Goal: Transaction & Acquisition: Book appointment/travel/reservation

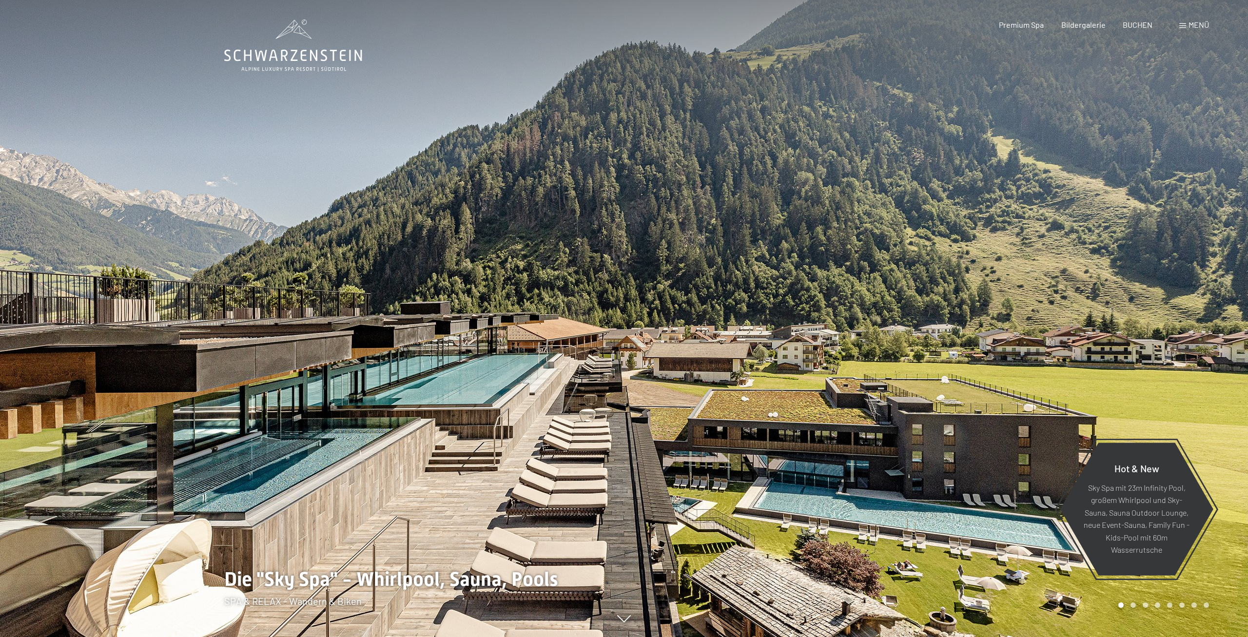
click at [1134, 24] on span "BUCHEN" at bounding box center [1138, 24] width 30 height 9
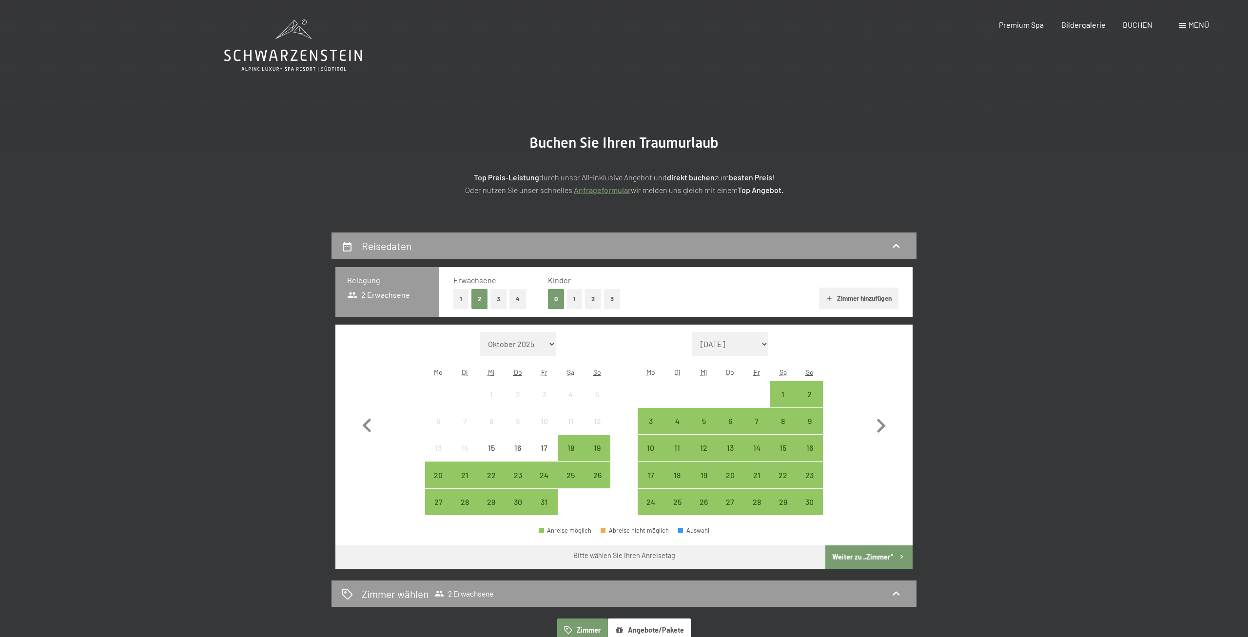
click at [1189, 23] on span "Menü" at bounding box center [1199, 24] width 20 height 9
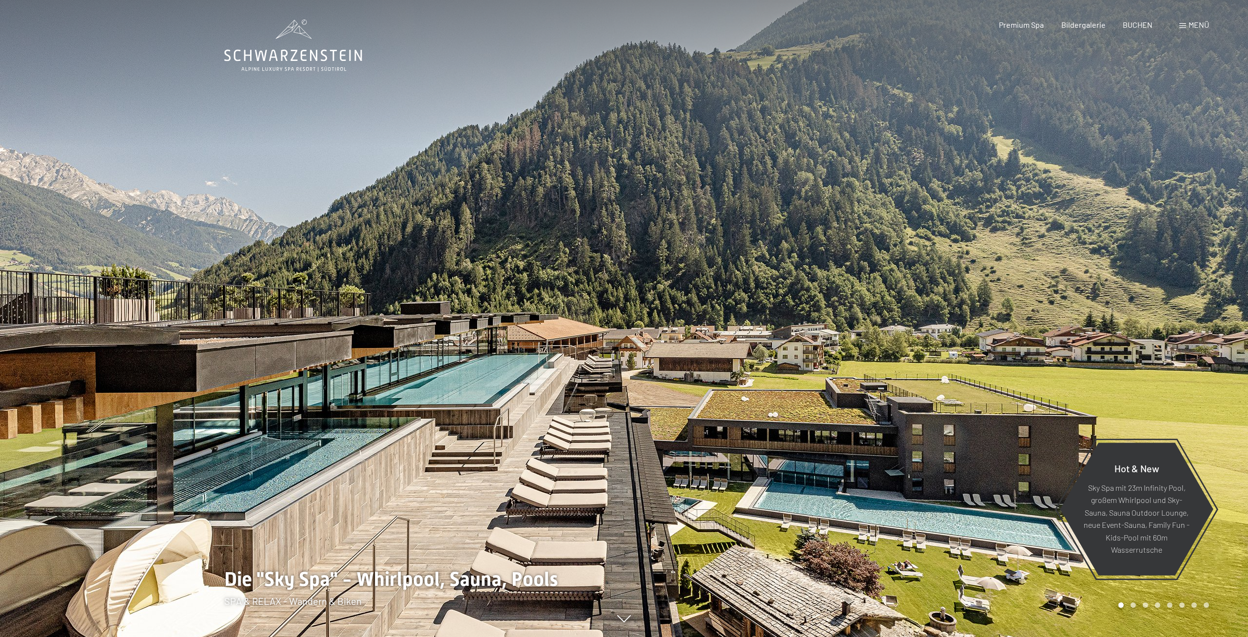
click at [1186, 27] on span at bounding box center [1183, 25] width 7 height 5
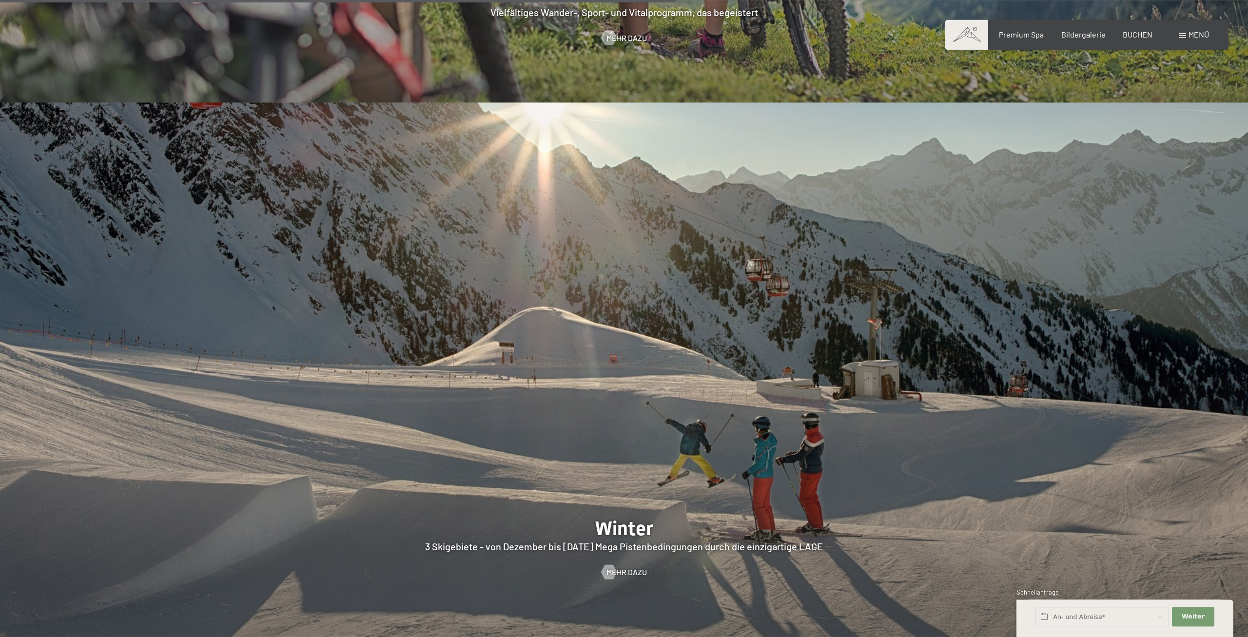
scroll to position [3134, 0]
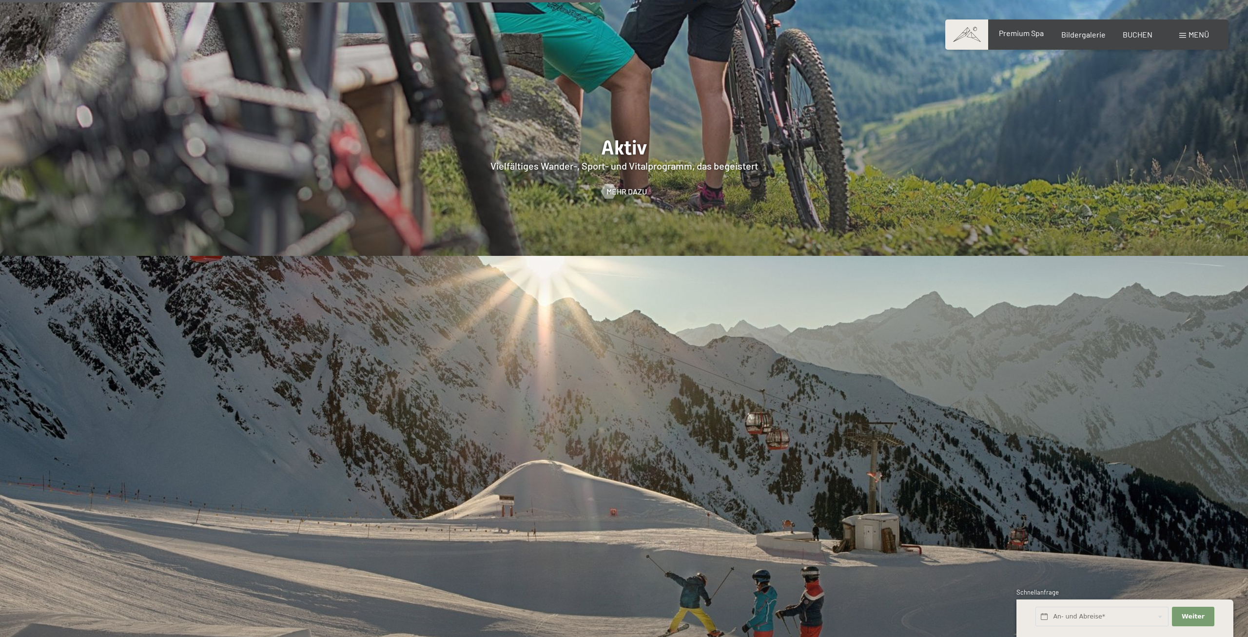
click at [1028, 37] on span "Premium Spa" at bounding box center [1021, 32] width 45 height 9
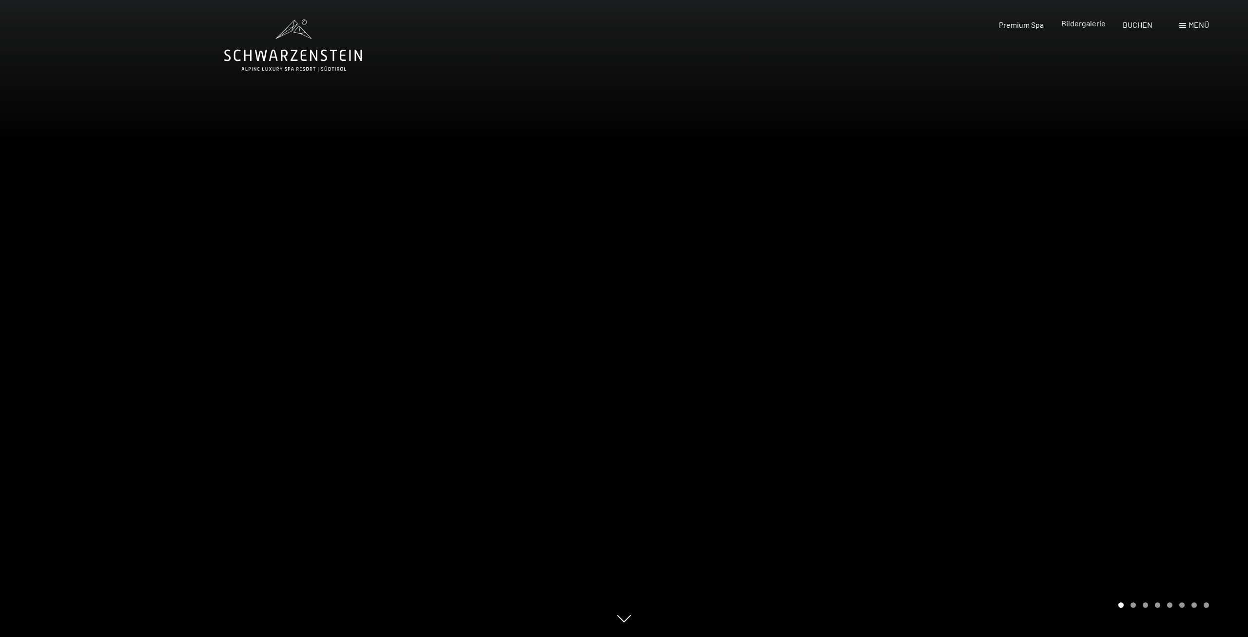
click at [1093, 25] on span "Bildergalerie" at bounding box center [1084, 23] width 44 height 9
click at [1091, 24] on span "Bildergalerie" at bounding box center [1084, 23] width 44 height 9
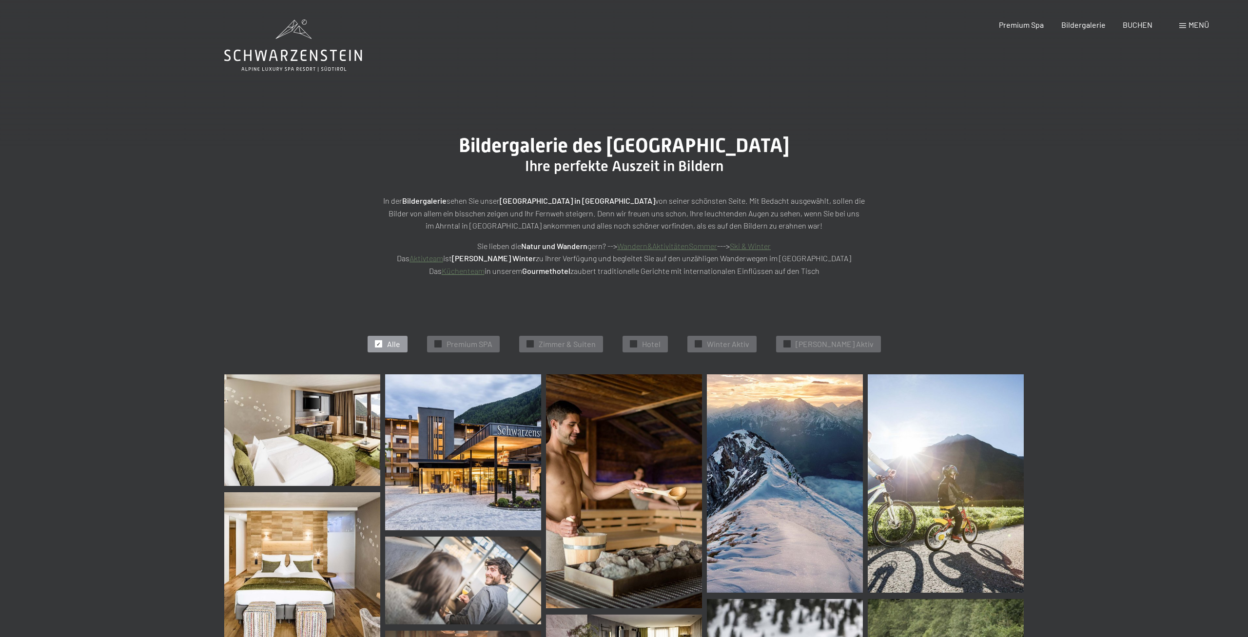
click at [1134, 23] on span "BUCHEN" at bounding box center [1138, 24] width 30 height 9
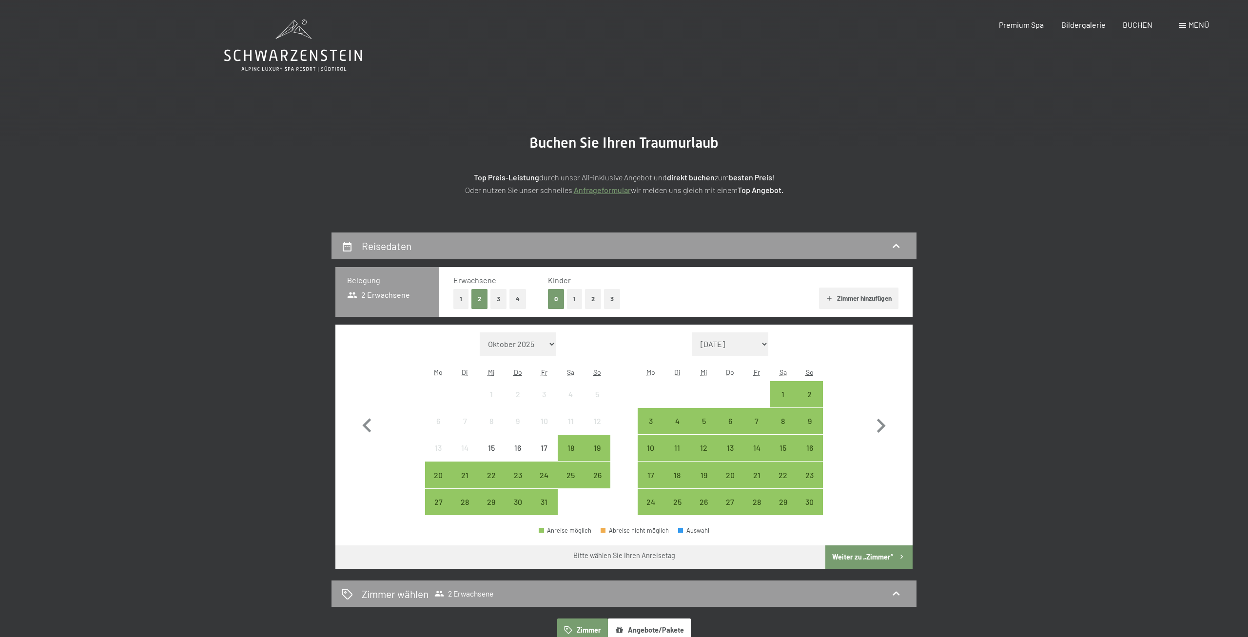
click at [1181, 25] on span at bounding box center [1183, 25] width 7 height 5
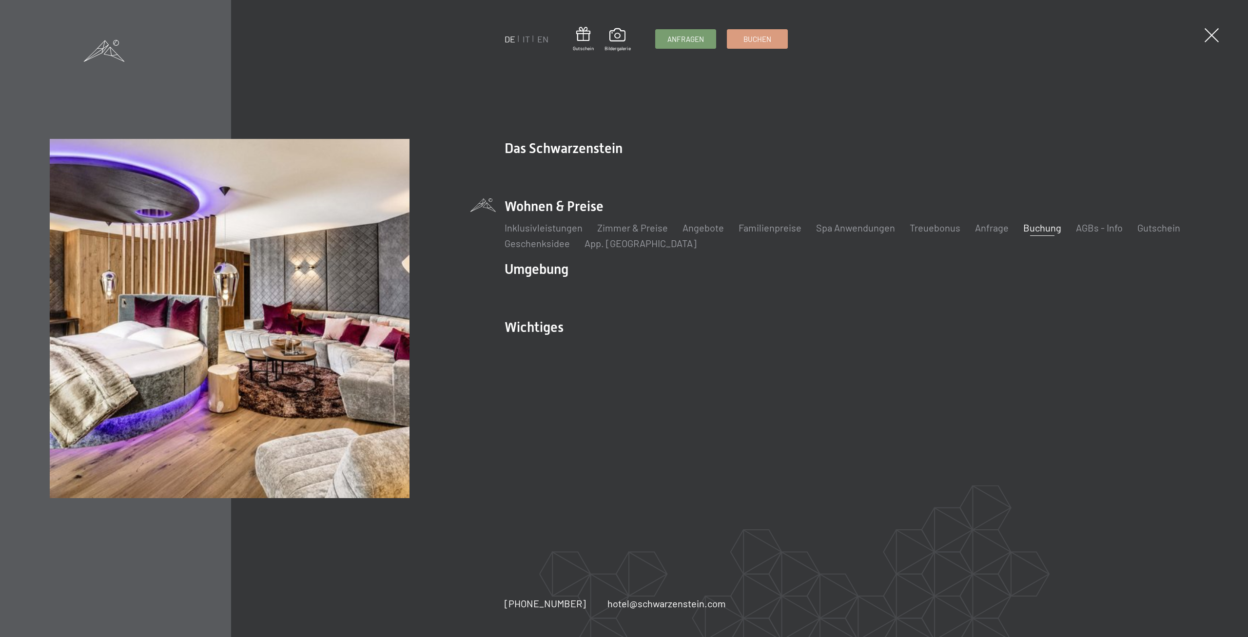
drag, startPoint x: 1200, startPoint y: 34, endPoint x: 1062, endPoint y: 237, distance: 245.8
click at [1043, 249] on div "DE IT EN Gutschein Bildergalerie Anfragen Buchen DE IT EN Das Schwarzenstein Ne…" at bounding box center [624, 318] width 1248 height 637
click at [695, 231] on link "Angebote" at bounding box center [703, 228] width 41 height 12
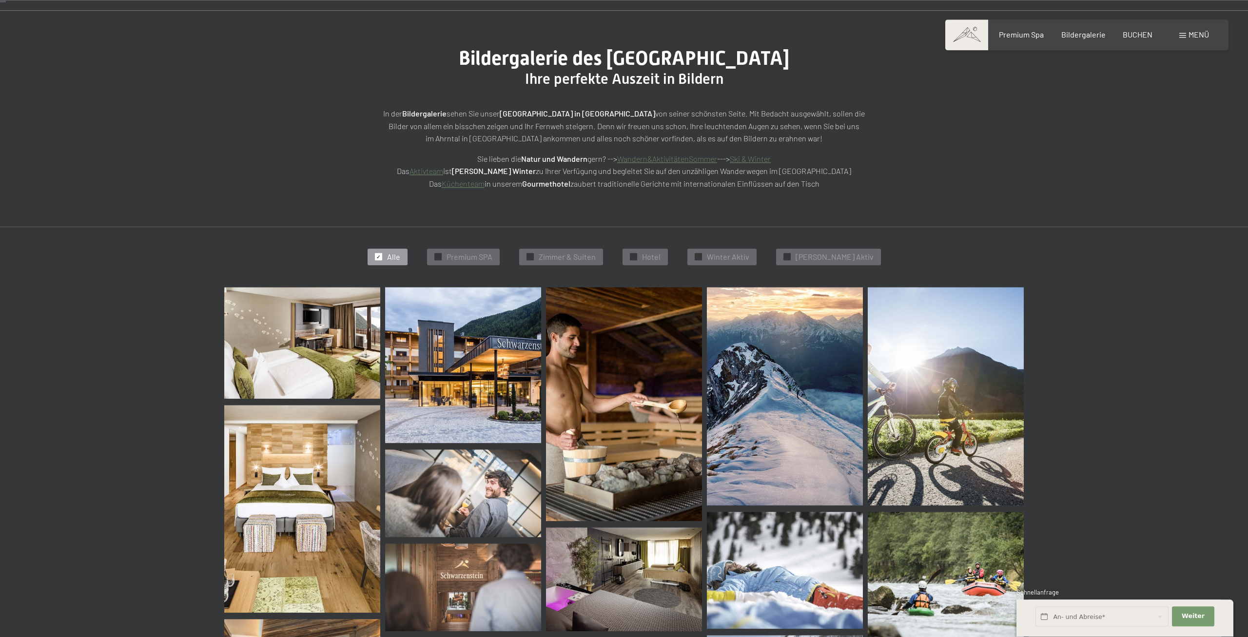
scroll to position [99, 0]
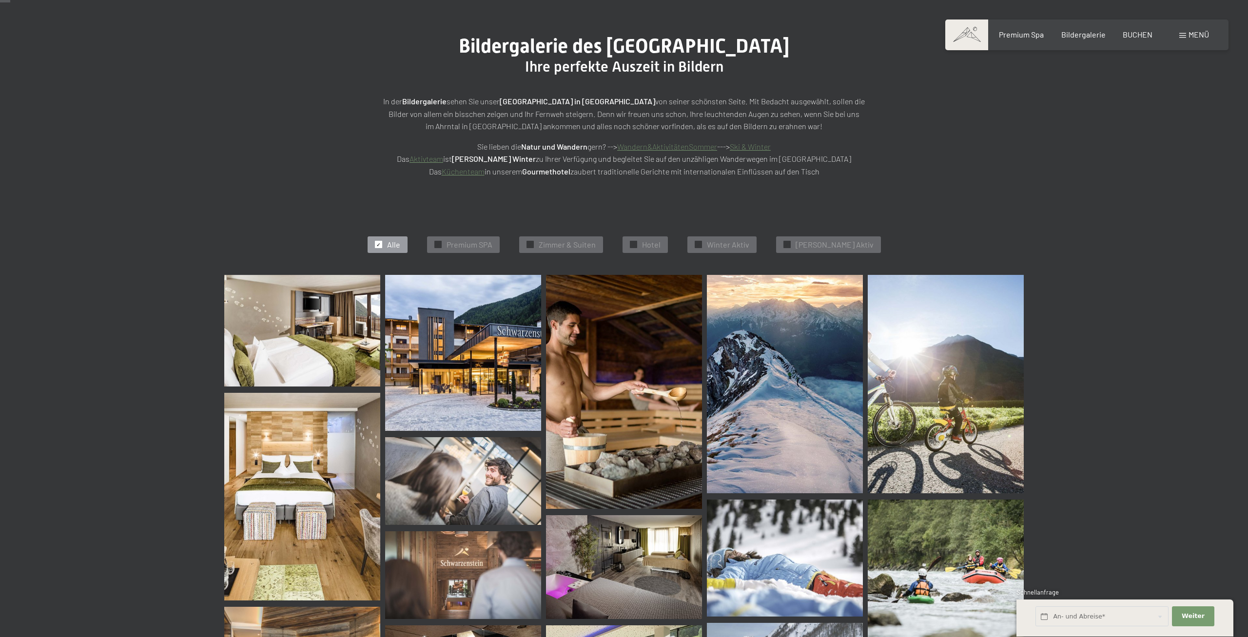
click at [467, 293] on img at bounding box center [463, 353] width 156 height 156
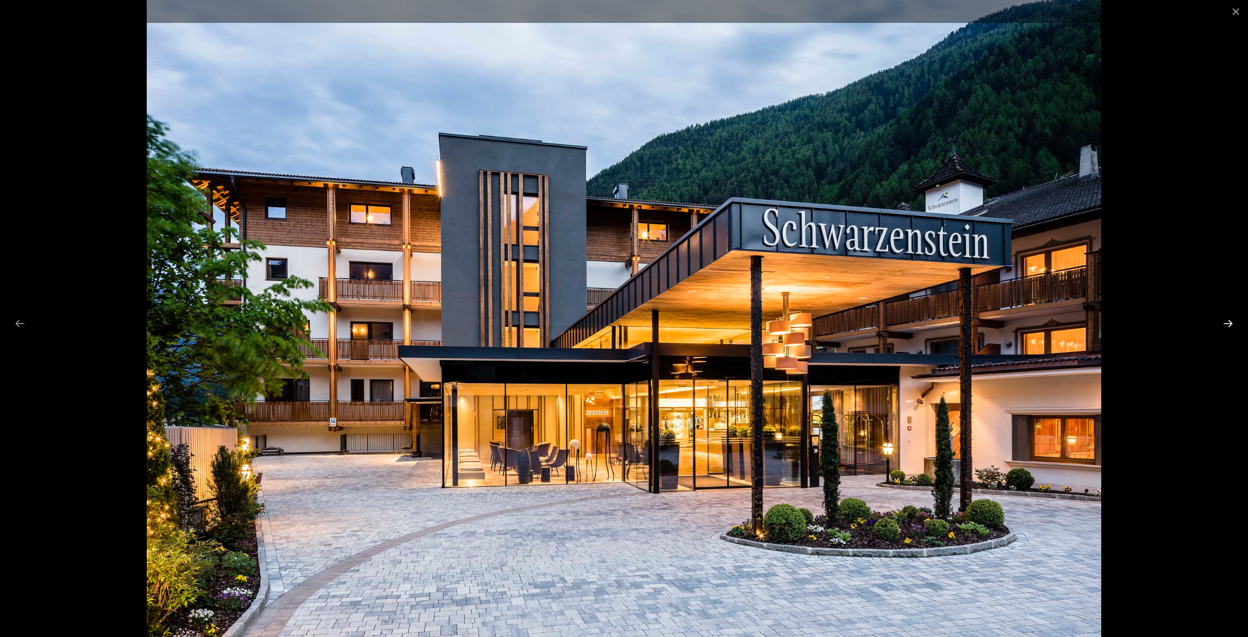
click at [1235, 323] on button "Next slide" at bounding box center [1228, 323] width 20 height 19
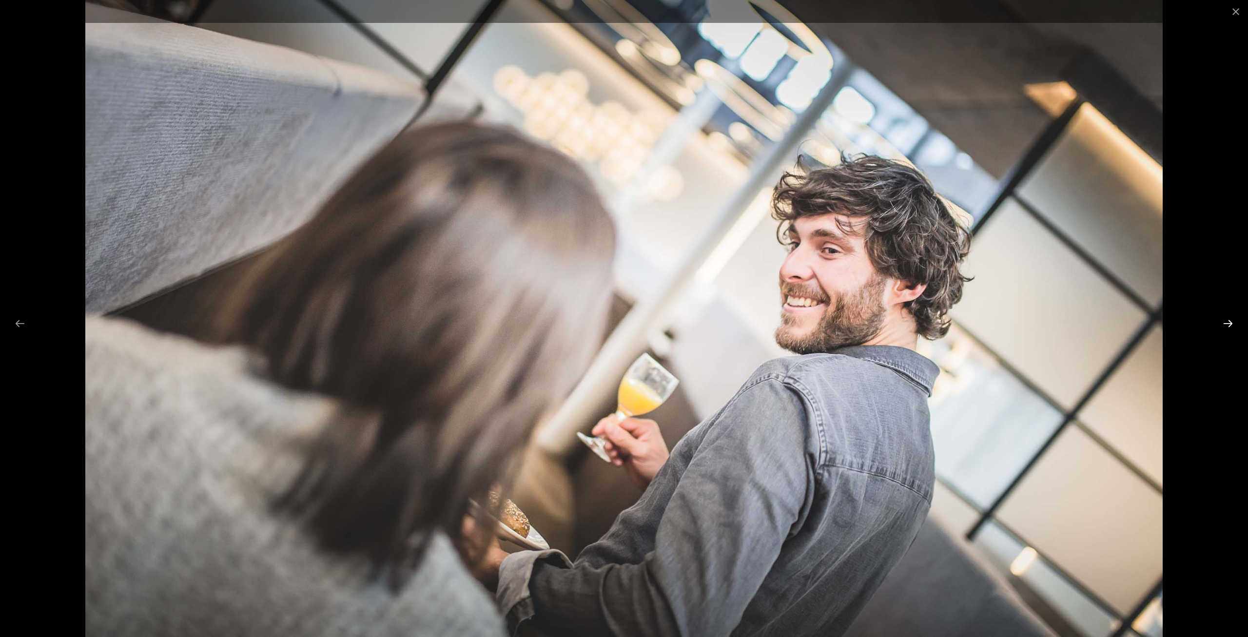
click at [1233, 322] on button "Next slide" at bounding box center [1228, 323] width 20 height 19
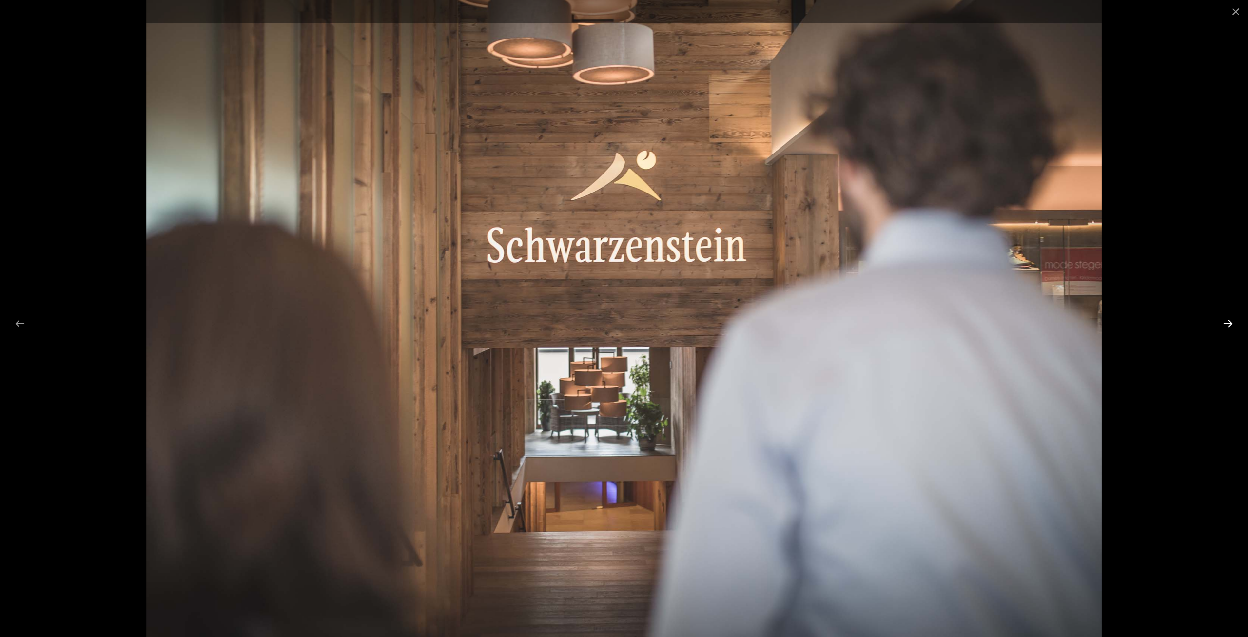
click at [1226, 322] on button "Next slide" at bounding box center [1228, 323] width 20 height 19
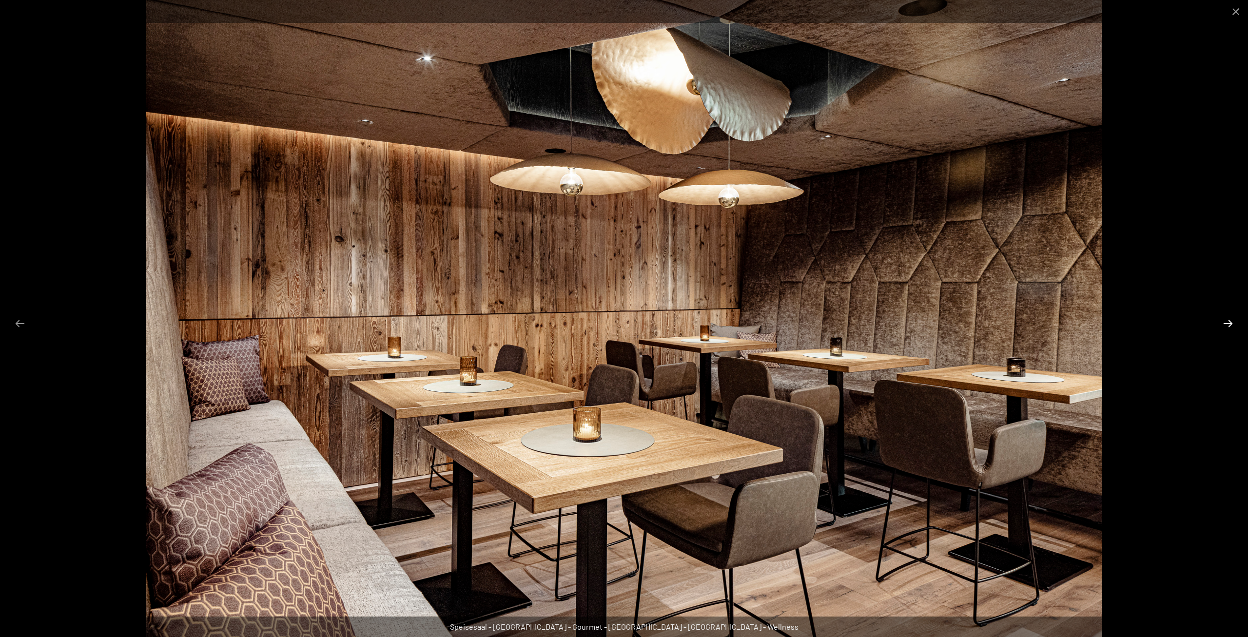
click at [1226, 322] on button "Next slide" at bounding box center [1228, 323] width 20 height 19
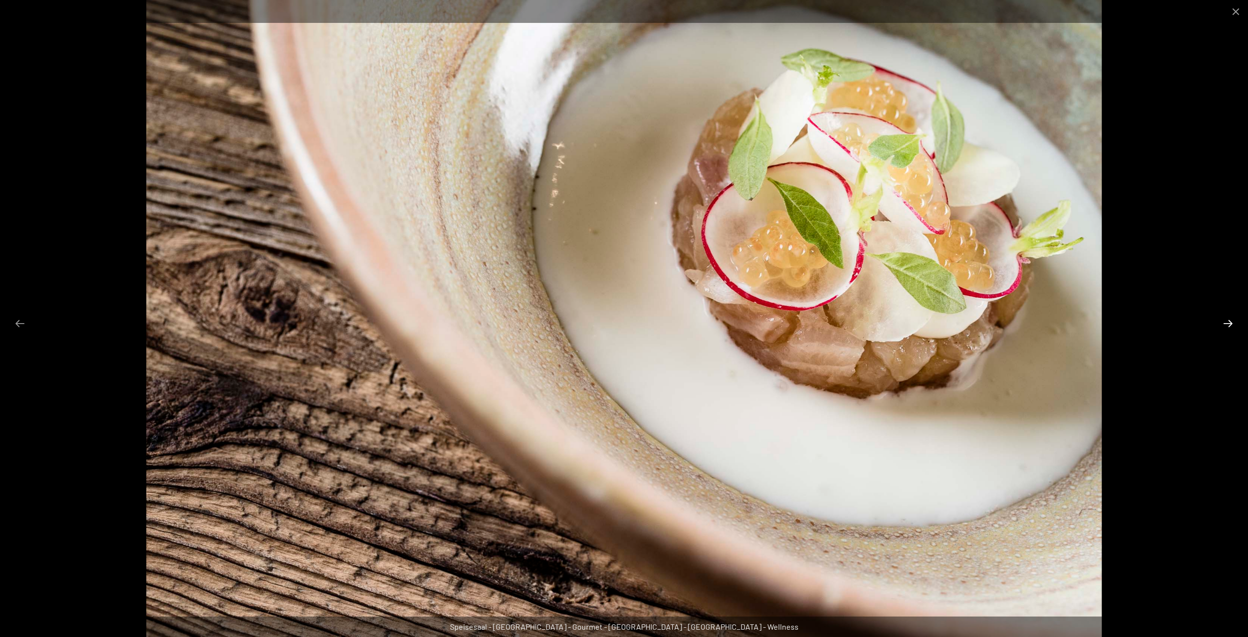
click at [1226, 322] on button "Next slide" at bounding box center [1228, 323] width 20 height 19
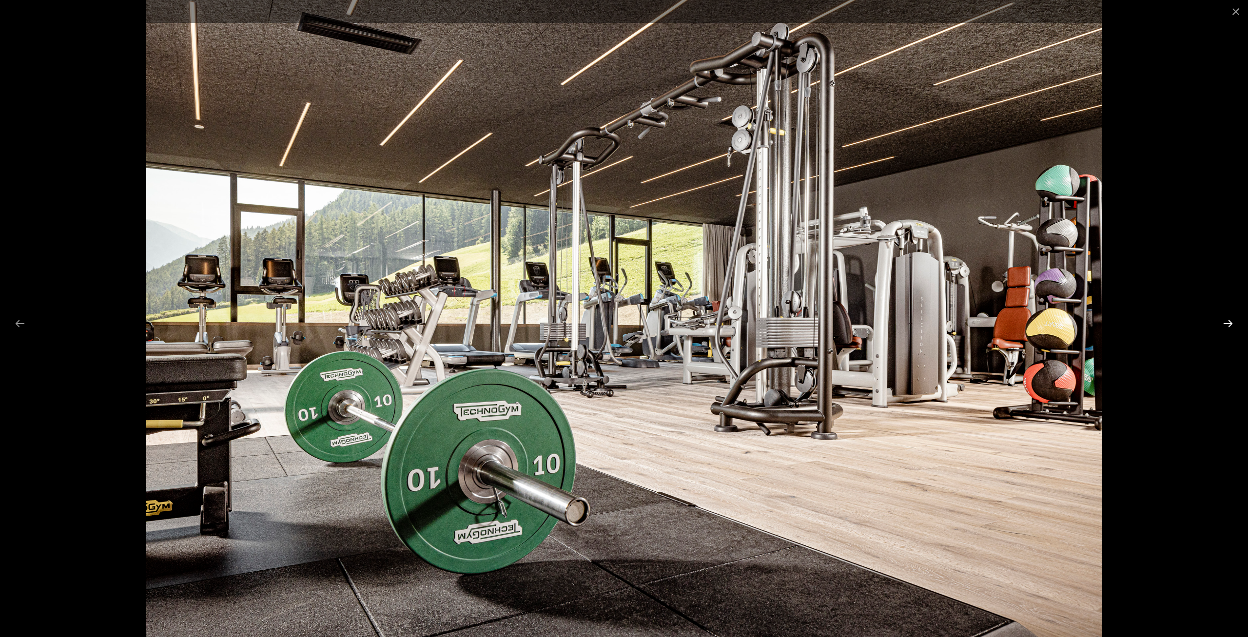
click at [1226, 322] on button "Next slide" at bounding box center [1228, 323] width 20 height 19
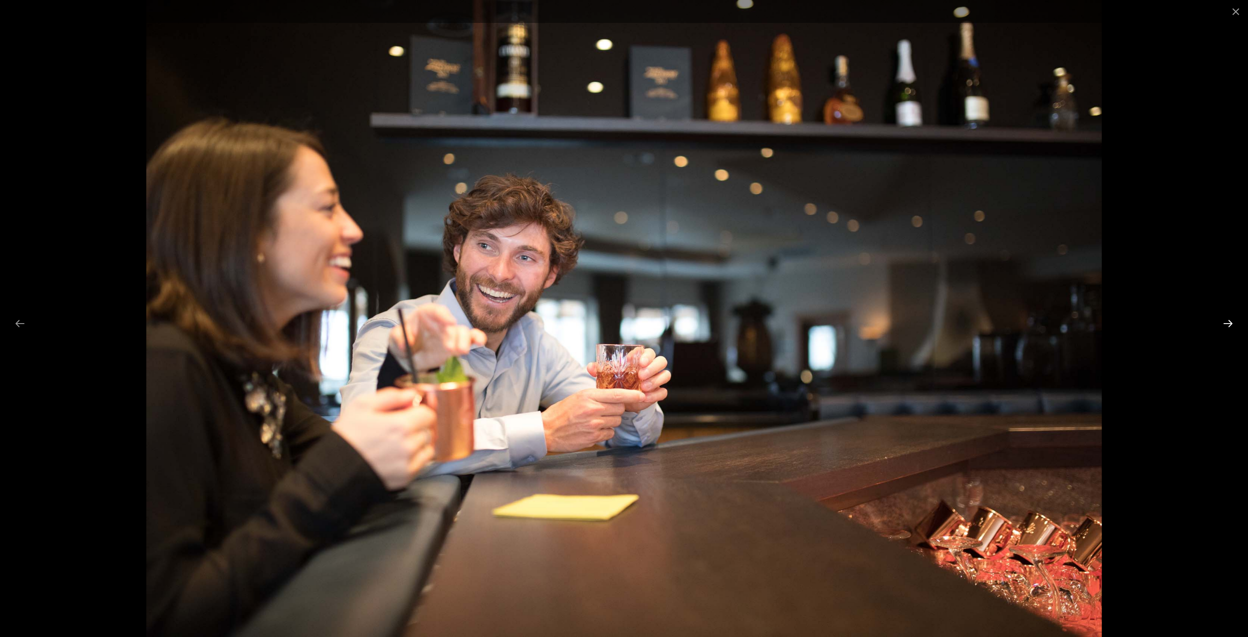
click at [1226, 322] on button "Next slide" at bounding box center [1228, 323] width 20 height 19
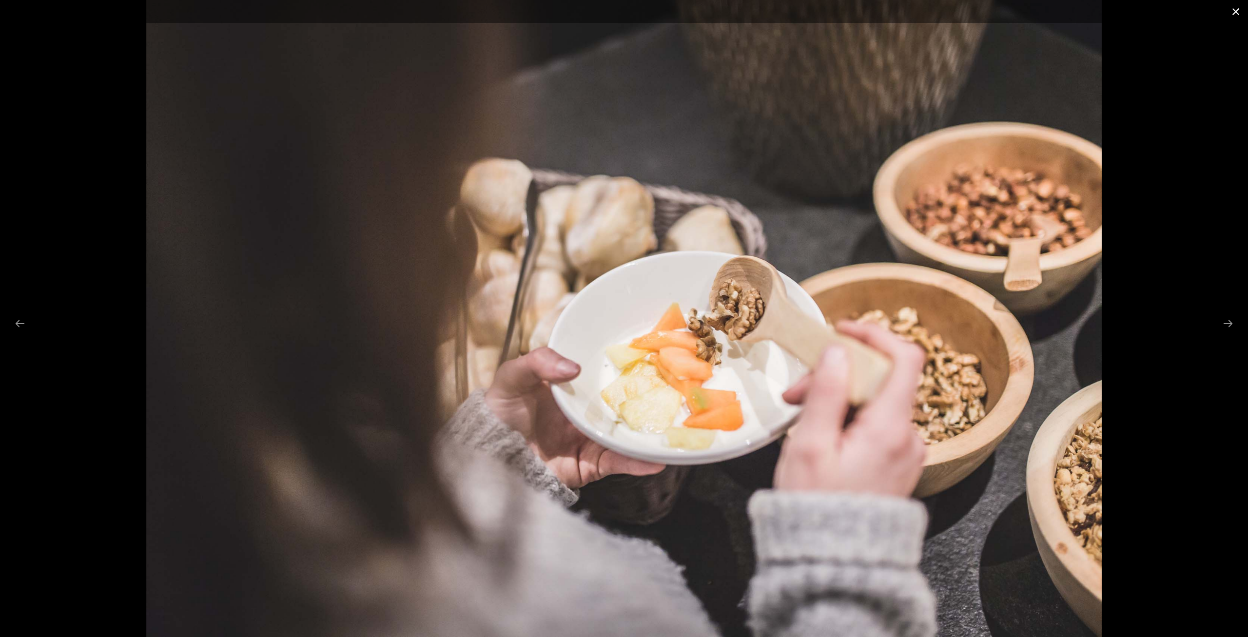
click at [1238, 16] on button "Close gallery" at bounding box center [1236, 11] width 24 height 23
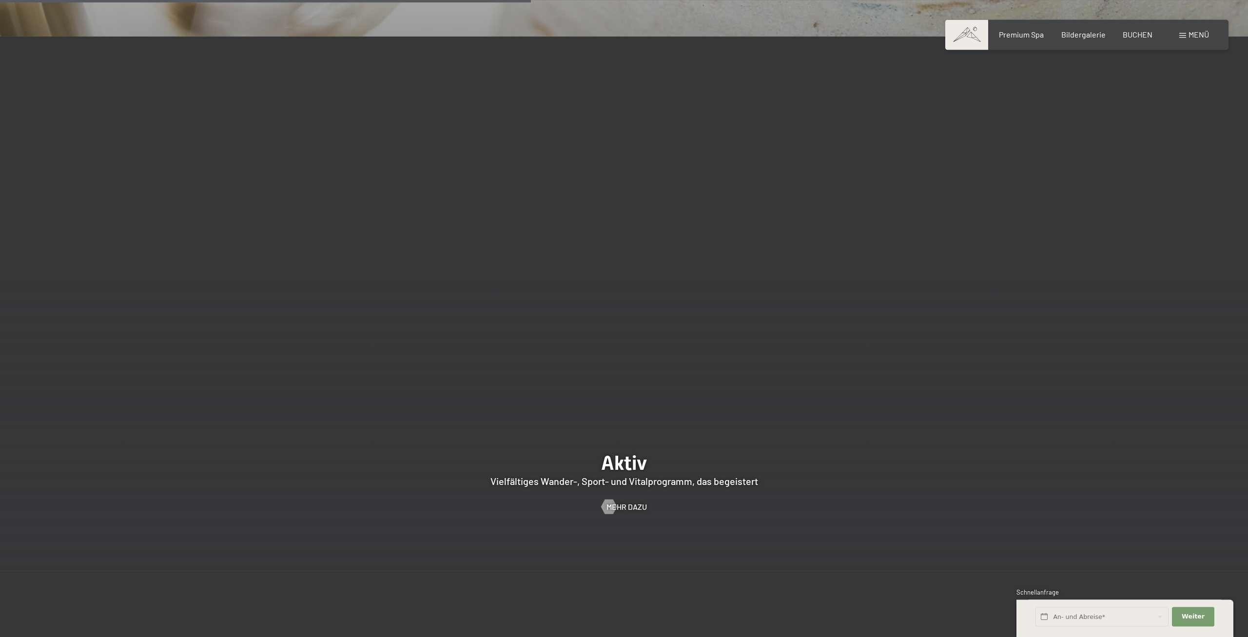
scroll to position [2587, 0]
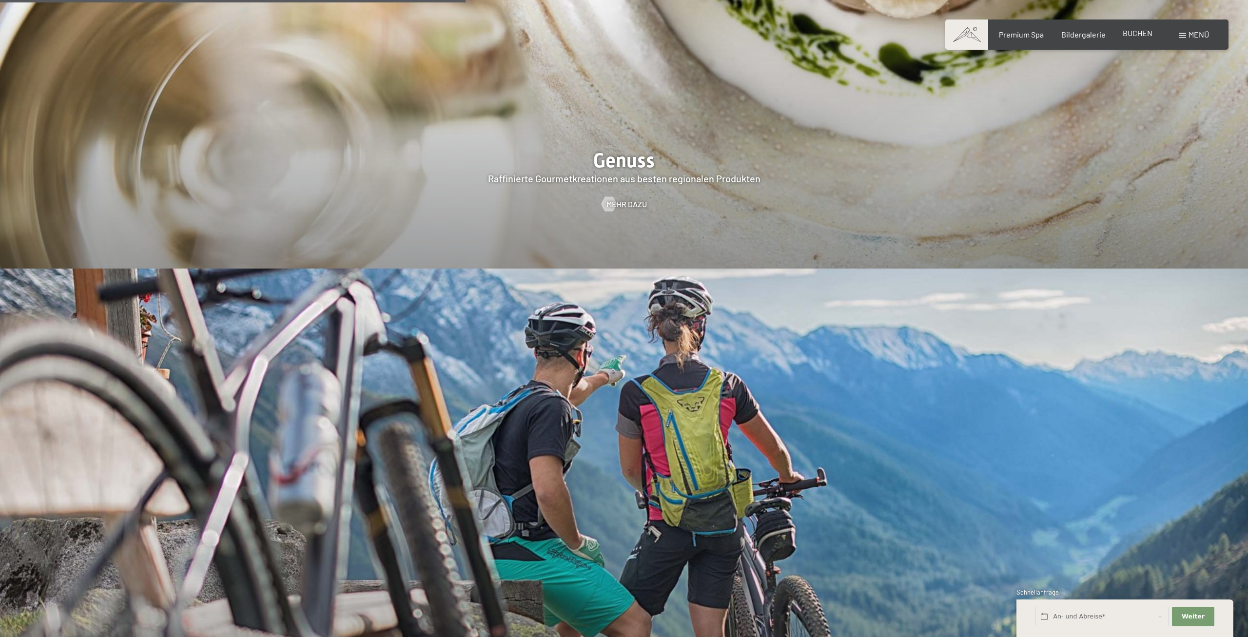
click at [1132, 37] on span "BUCHEN" at bounding box center [1138, 32] width 30 height 9
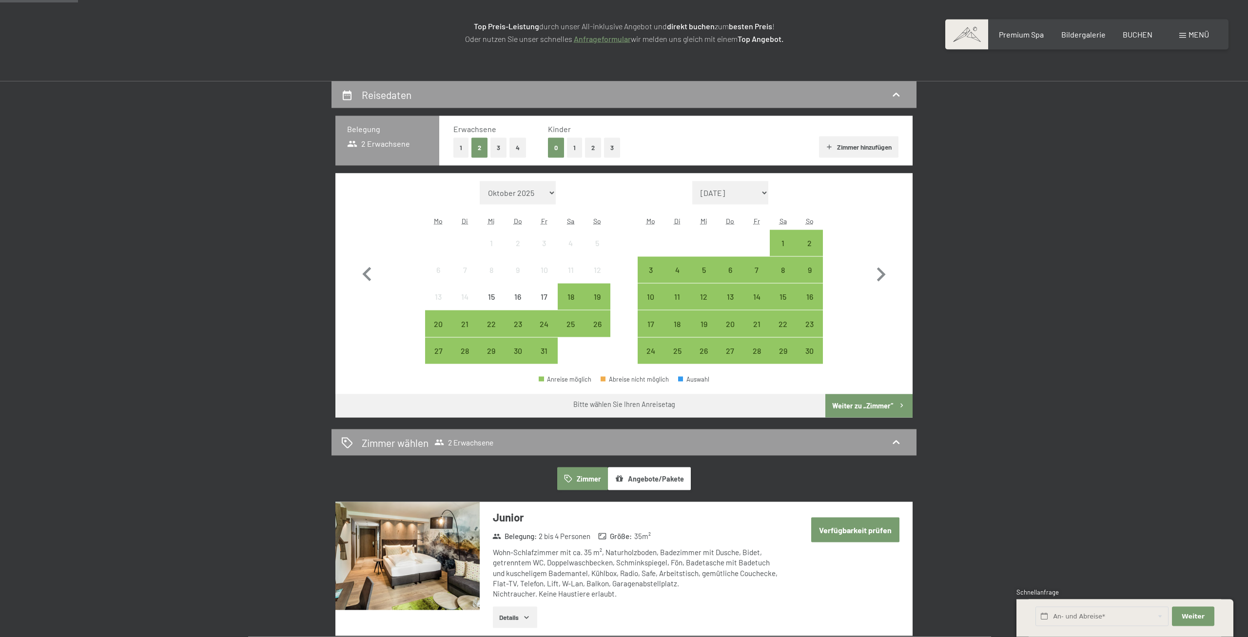
scroll to position [149, 0]
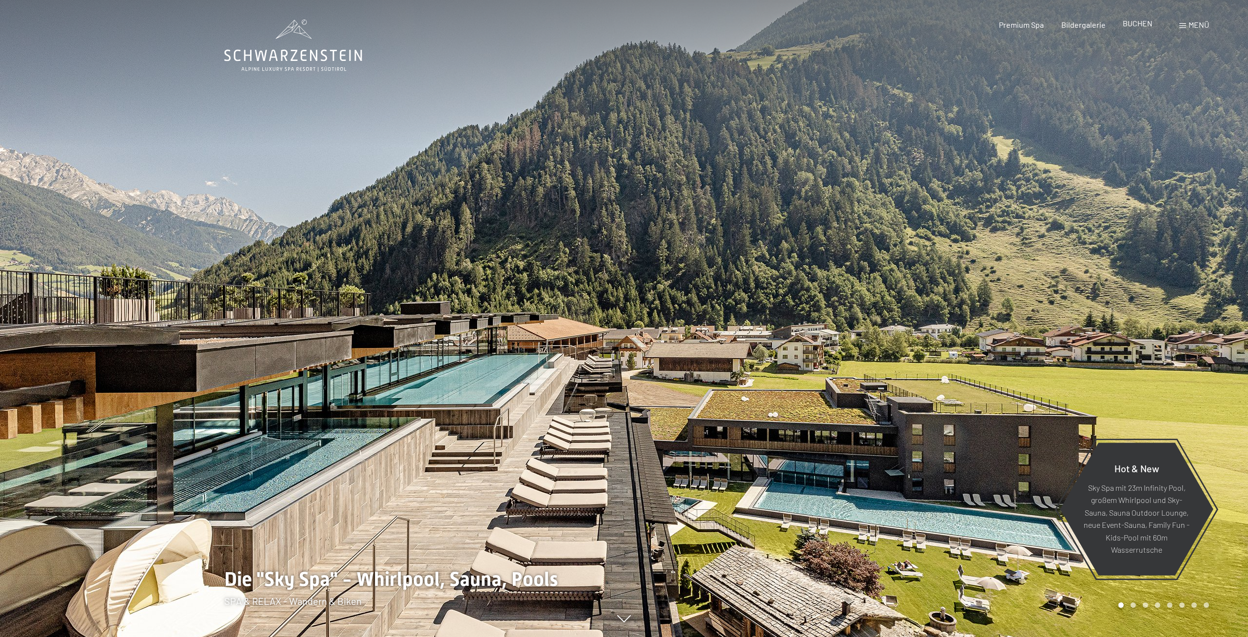
click at [1135, 23] on span "BUCHEN" at bounding box center [1138, 23] width 30 height 9
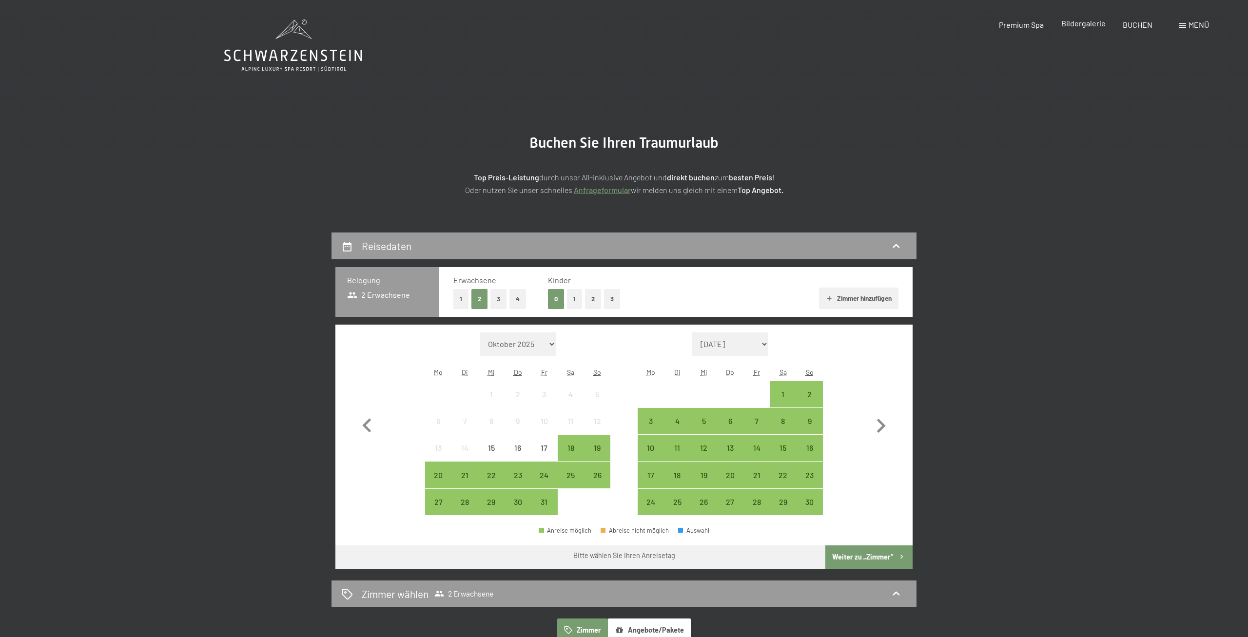
click at [1088, 21] on span "Bildergalerie" at bounding box center [1084, 23] width 44 height 9
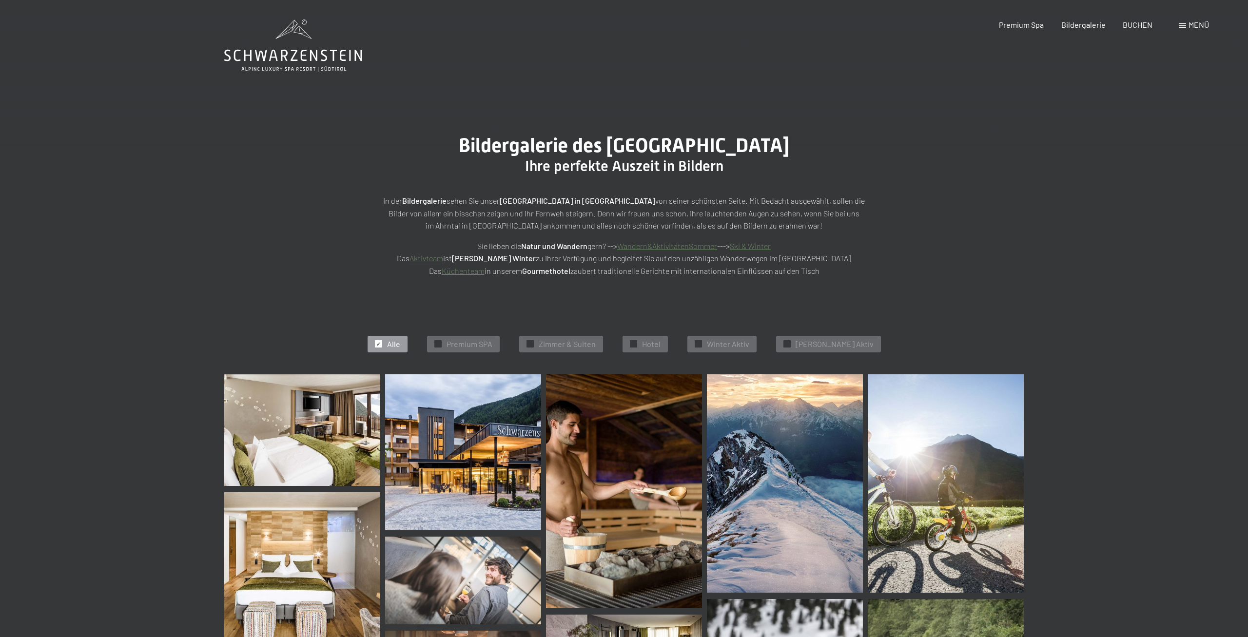
click at [1044, 23] on span "Premium Spa" at bounding box center [1021, 24] width 45 height 9
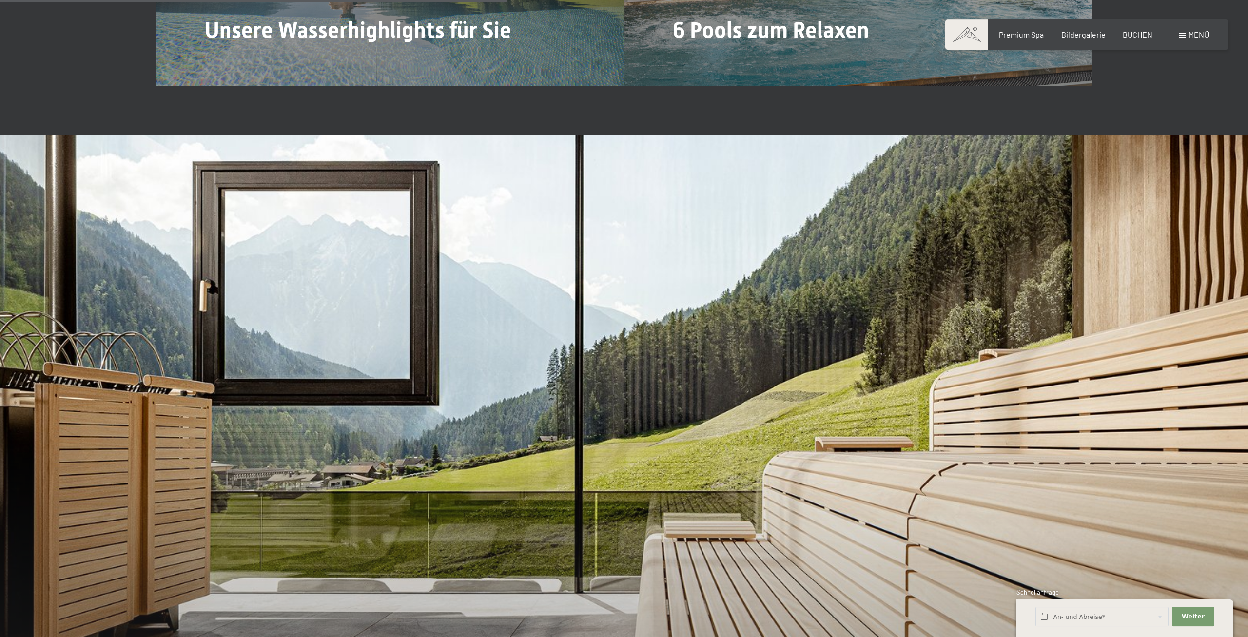
scroll to position [3382, 0]
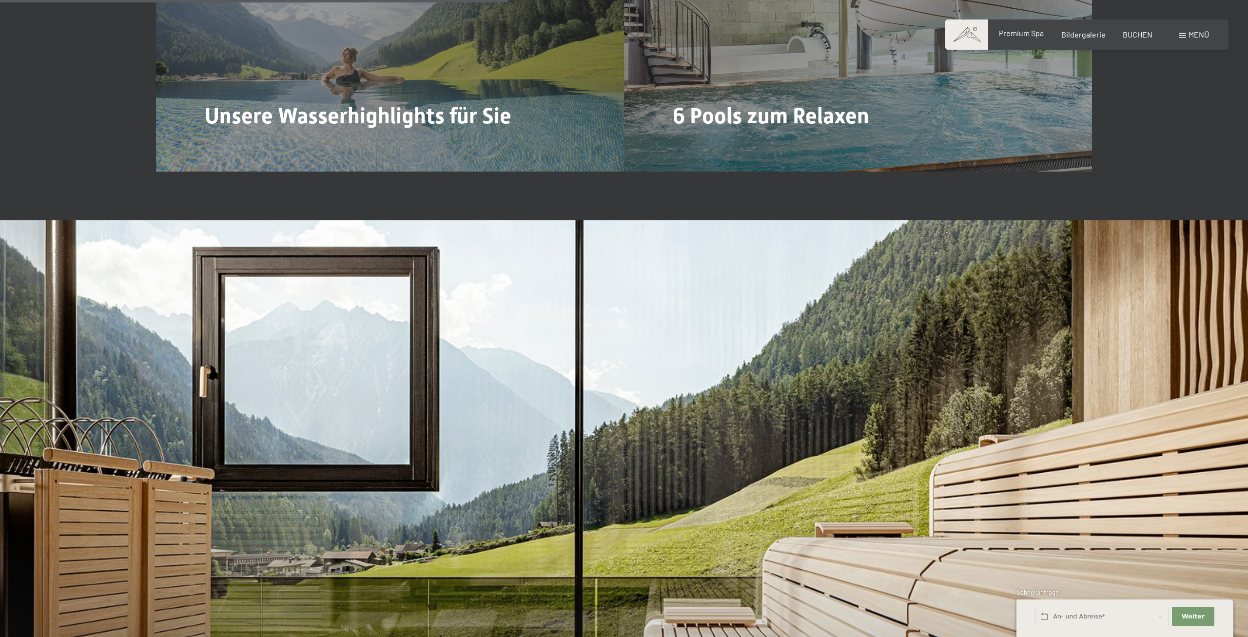
click at [1035, 36] on span "Premium Spa" at bounding box center [1021, 32] width 45 height 9
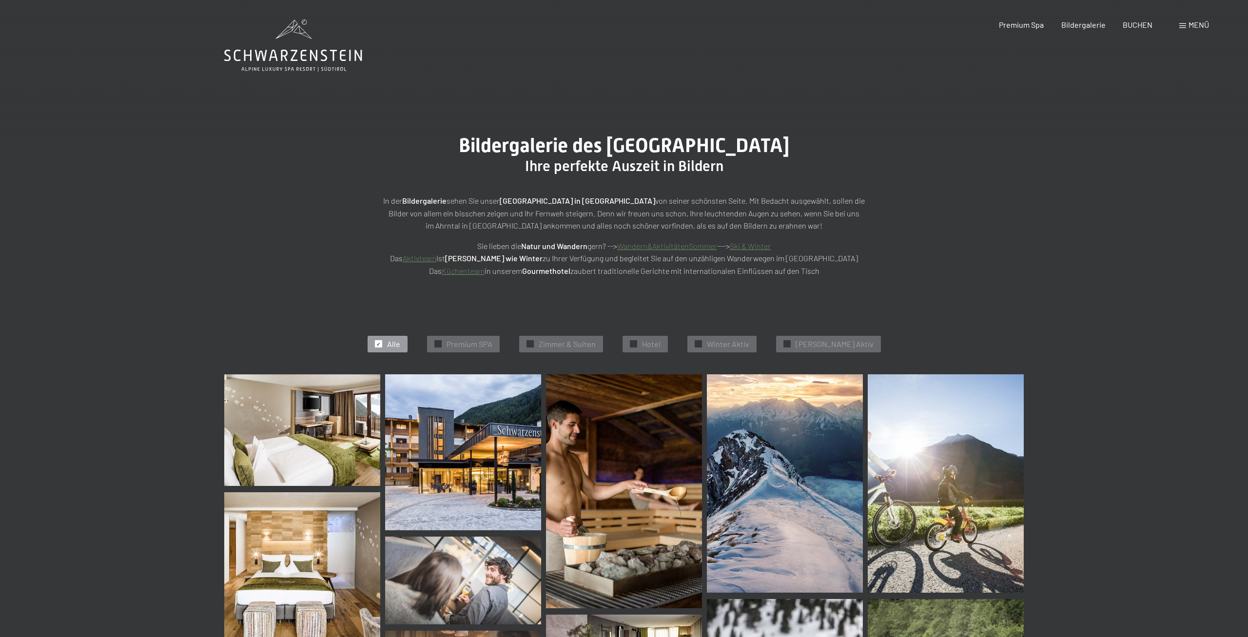
click at [1145, 27] on span "BUCHEN" at bounding box center [1138, 24] width 30 height 9
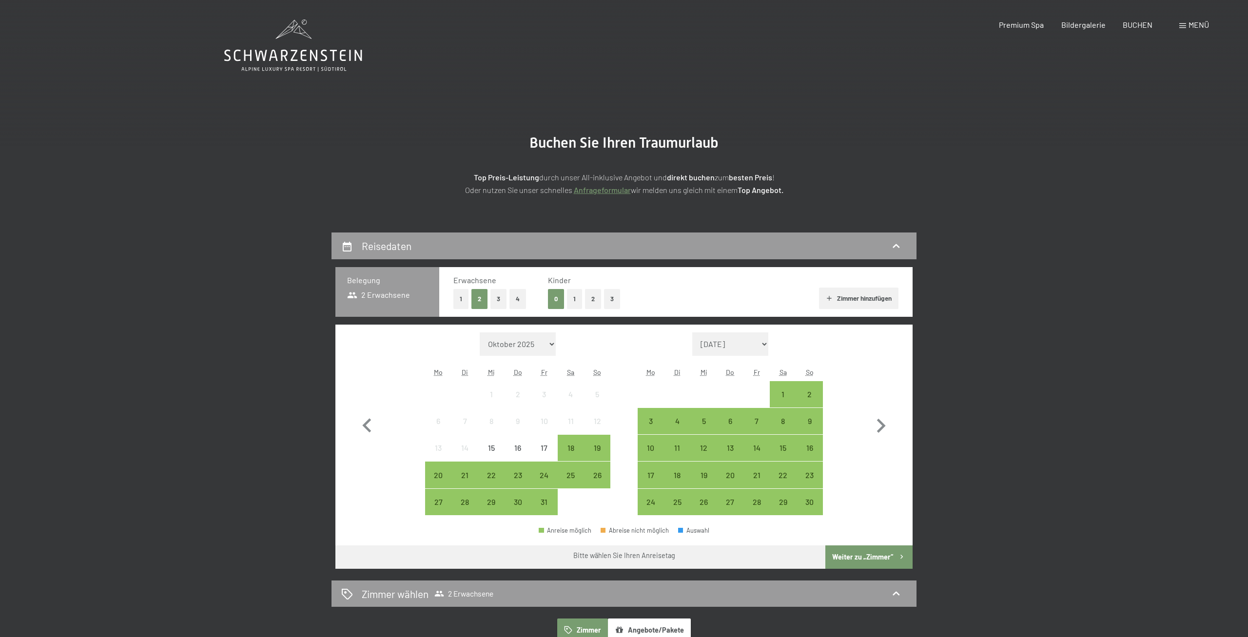
click at [1186, 25] on span at bounding box center [1183, 25] width 7 height 5
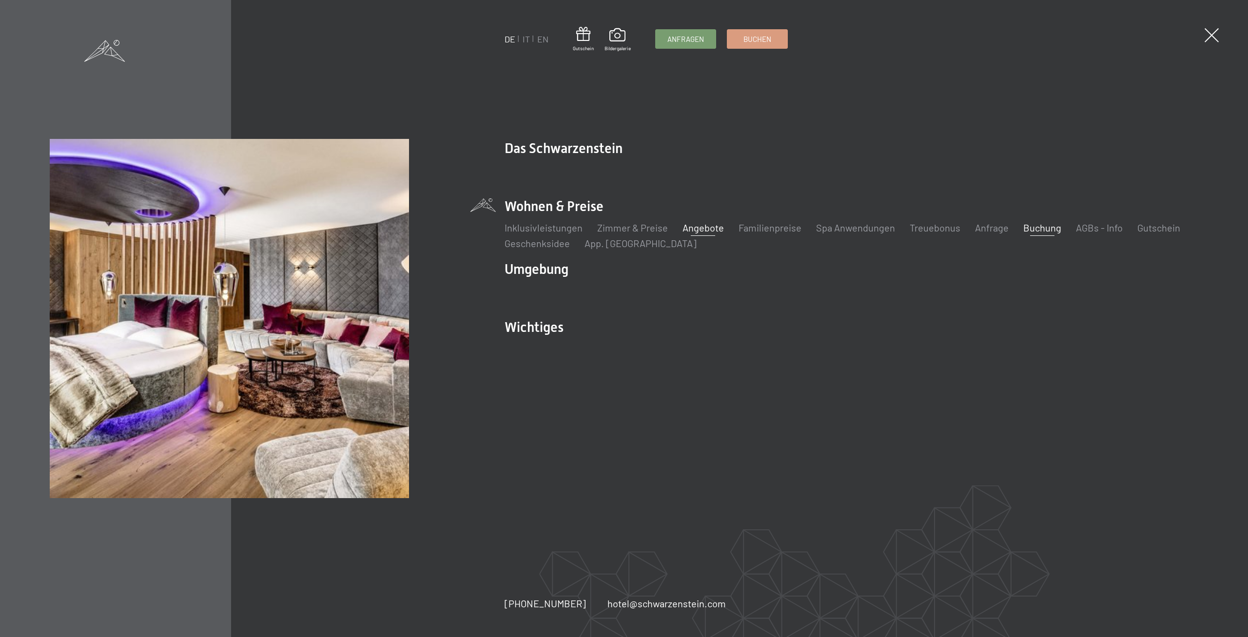
click at [693, 231] on link "Angebote" at bounding box center [703, 228] width 41 height 12
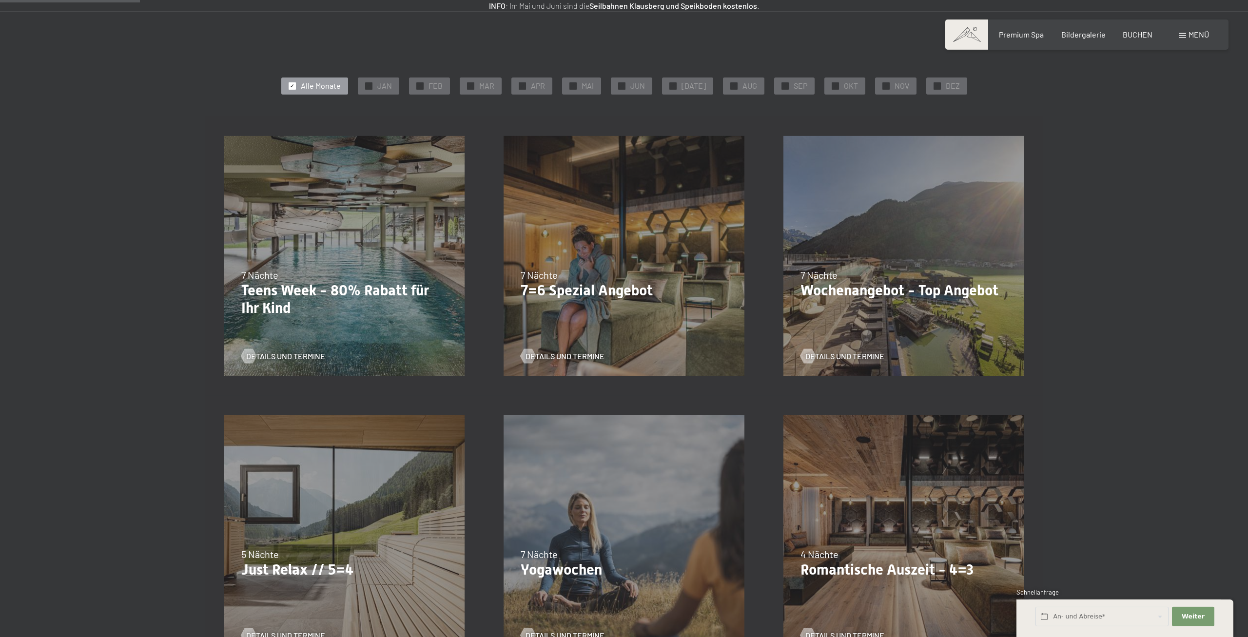
scroll to position [199, 0]
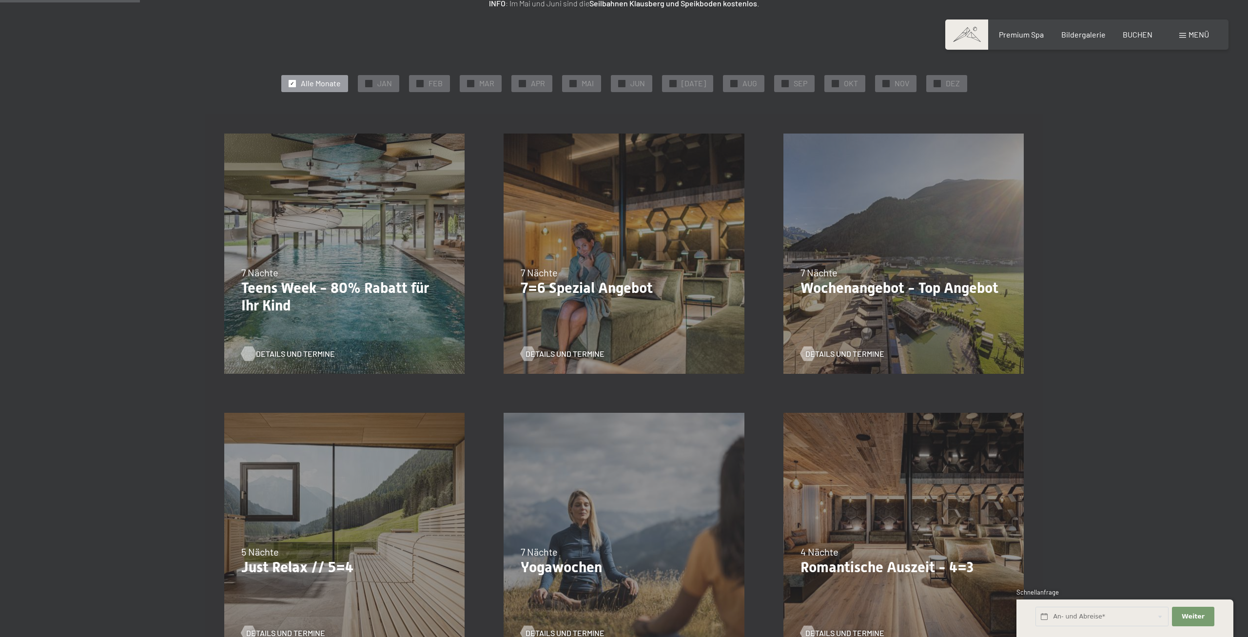
click at [296, 354] on span "Details und Termine" at bounding box center [295, 354] width 79 height 11
click at [605, 215] on div "05.10.–26.10.2025 01.11.–21.12.2025 10.01.–01.02.2026 07.03.–29.03.2026 16.05.–…" at bounding box center [623, 253] width 279 height 279
click at [568, 353] on span "Details und Termine" at bounding box center [574, 354] width 79 height 11
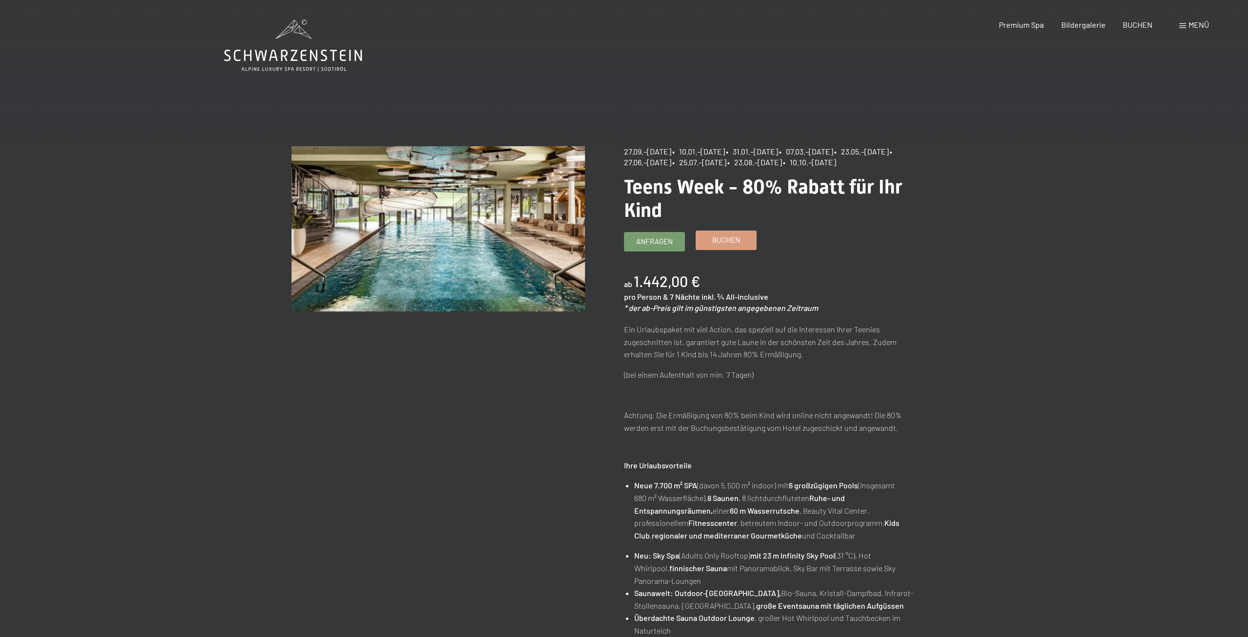
click at [711, 247] on link "Buchen" at bounding box center [726, 240] width 60 height 19
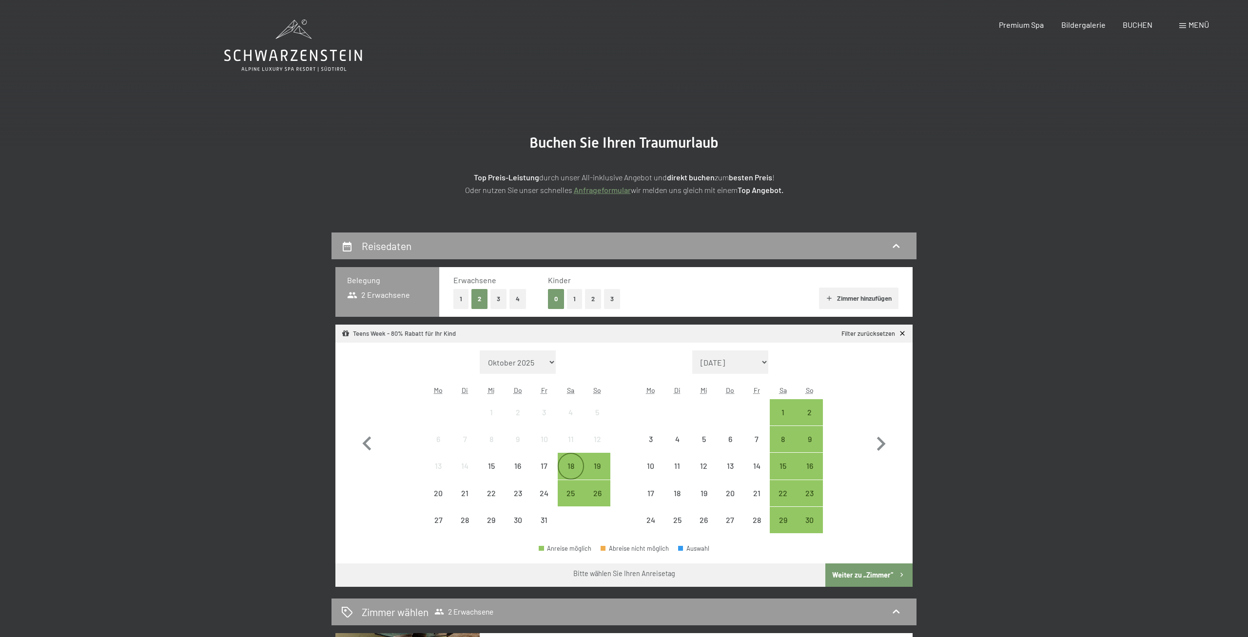
click at [574, 467] on div "18" at bounding box center [571, 474] width 24 height 24
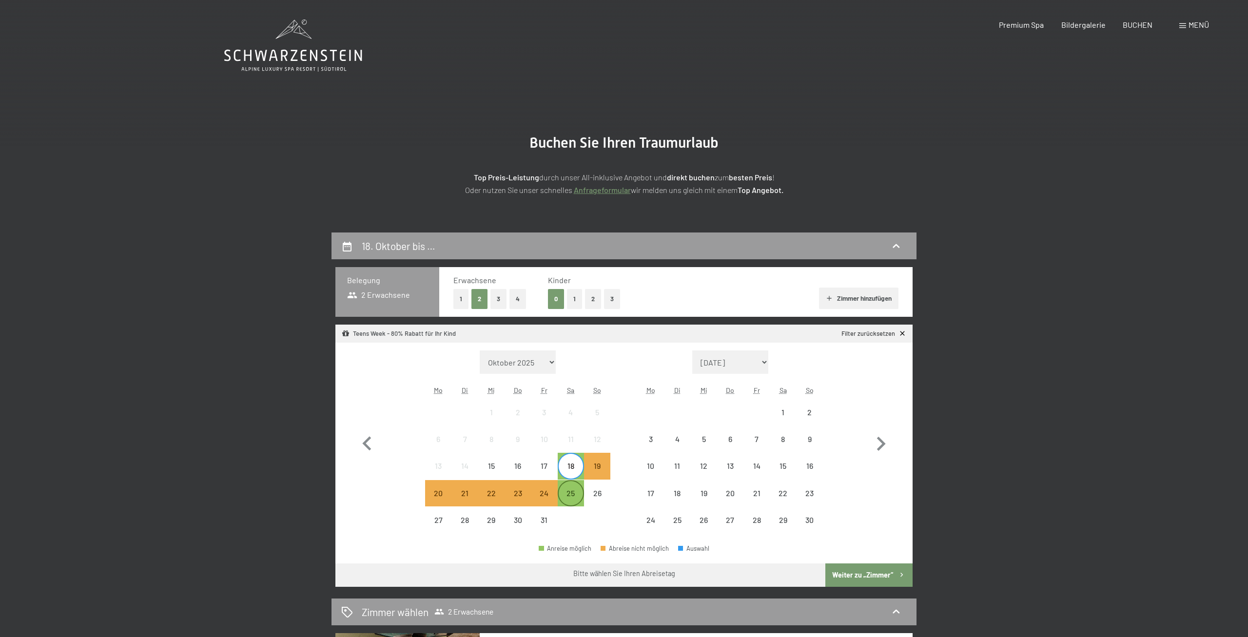
click at [569, 495] on div "25" at bounding box center [571, 502] width 24 height 24
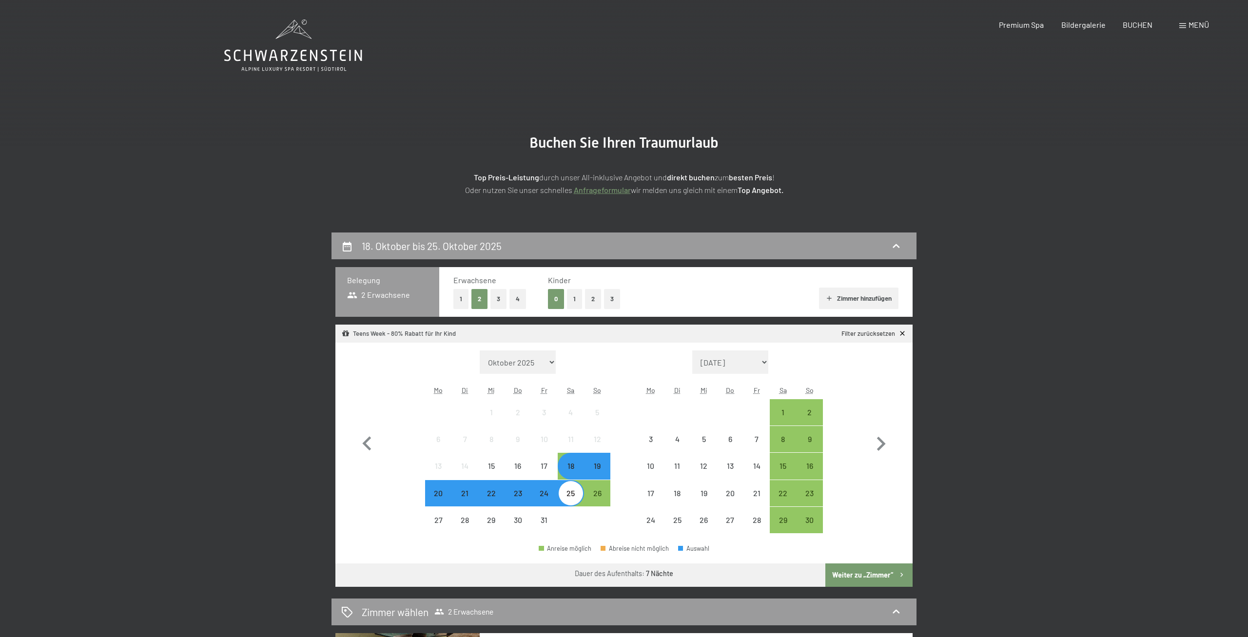
drag, startPoint x: 864, startPoint y: 575, endPoint x: 632, endPoint y: 346, distance: 325.5
click at [631, 353] on div "Monat/Jahr Oktober 2025 November 2025 Dezember 2025 Januar 2026 Februar 2026 Mä…" at bounding box center [624, 465] width 577 height 244
click at [593, 297] on button "2" at bounding box center [593, 299] width 16 height 20
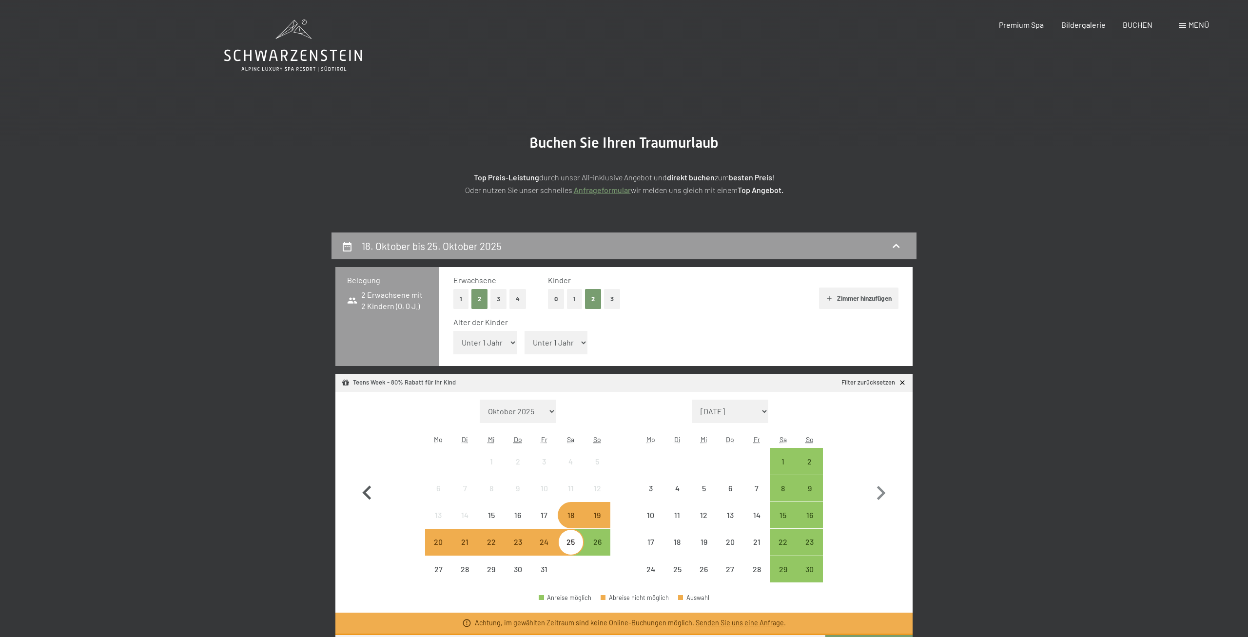
click at [373, 487] on icon "button" at bounding box center [367, 493] width 28 height 28
click at [597, 515] on div "19" at bounding box center [597, 524] width 24 height 24
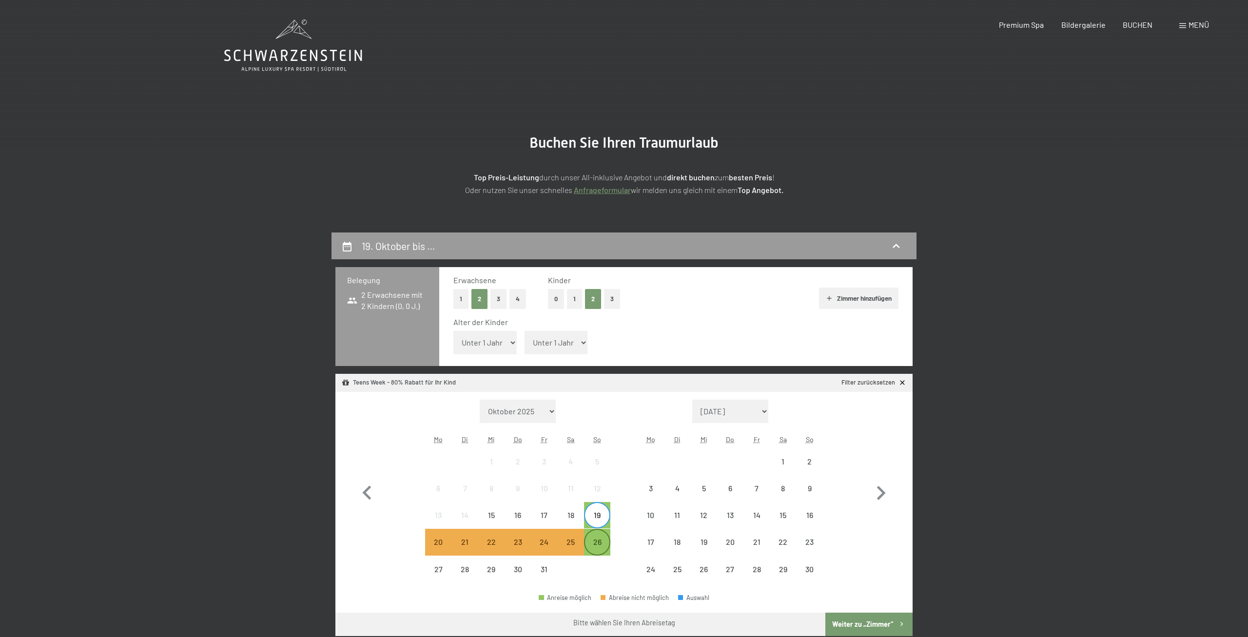
click at [598, 547] on div "26" at bounding box center [597, 550] width 24 height 24
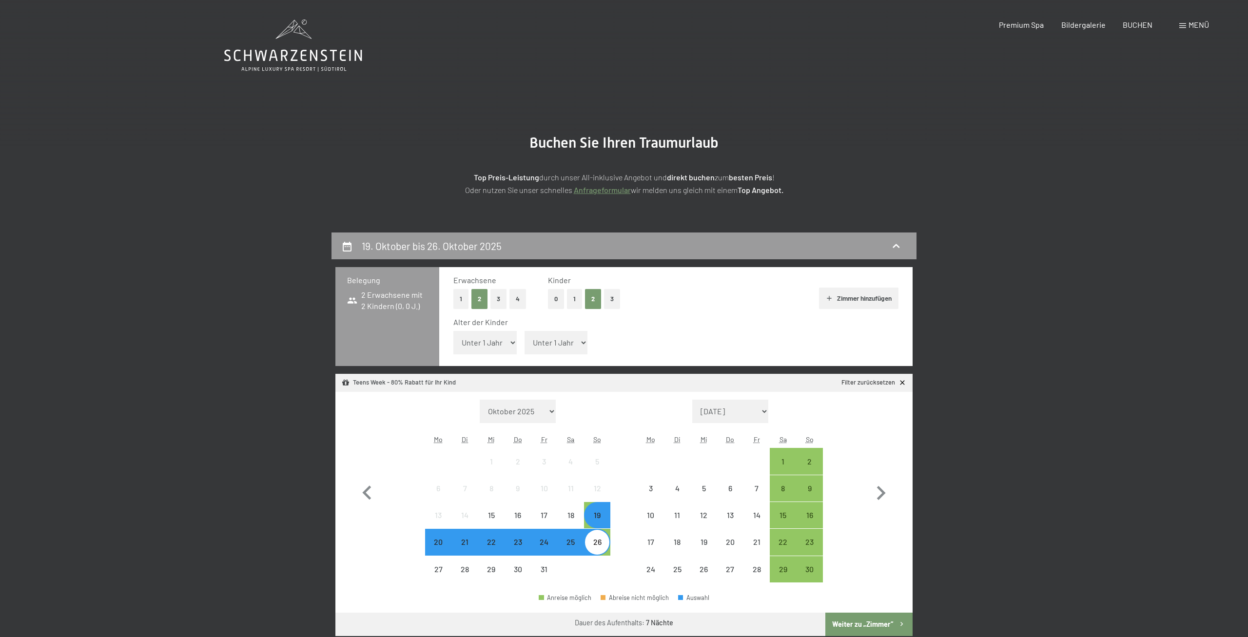
click at [860, 623] on button "Weiter zu „Zimmer“" at bounding box center [869, 624] width 87 height 23
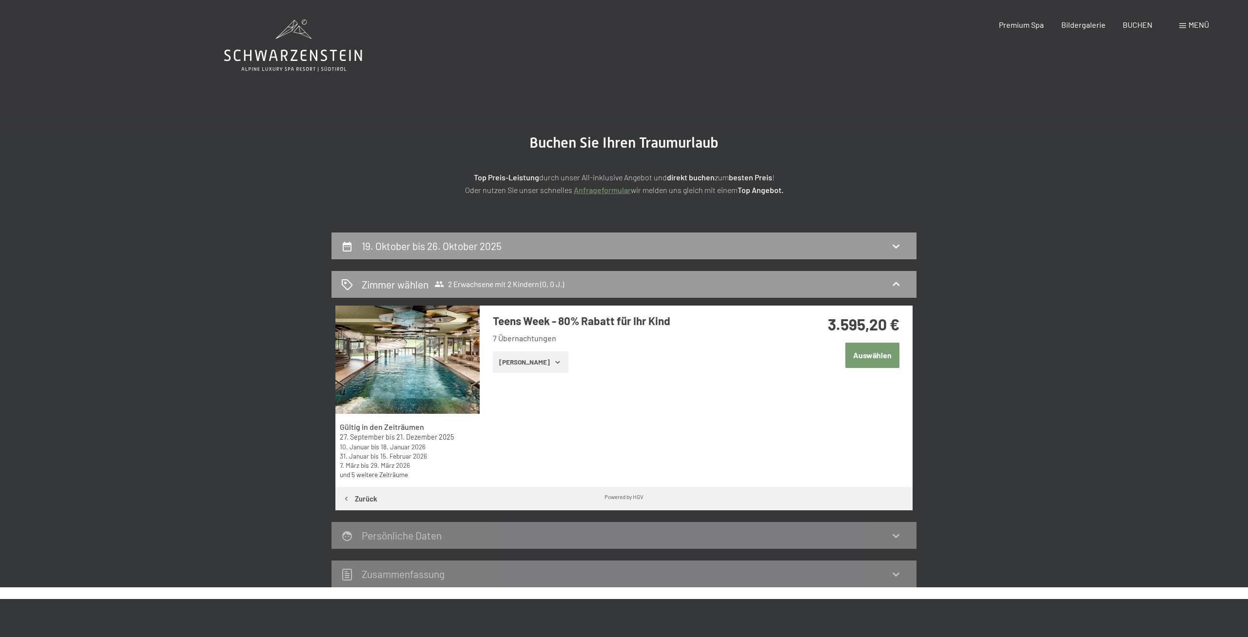
click at [530, 361] on button "Zeige Zimmer" at bounding box center [531, 362] width 76 height 21
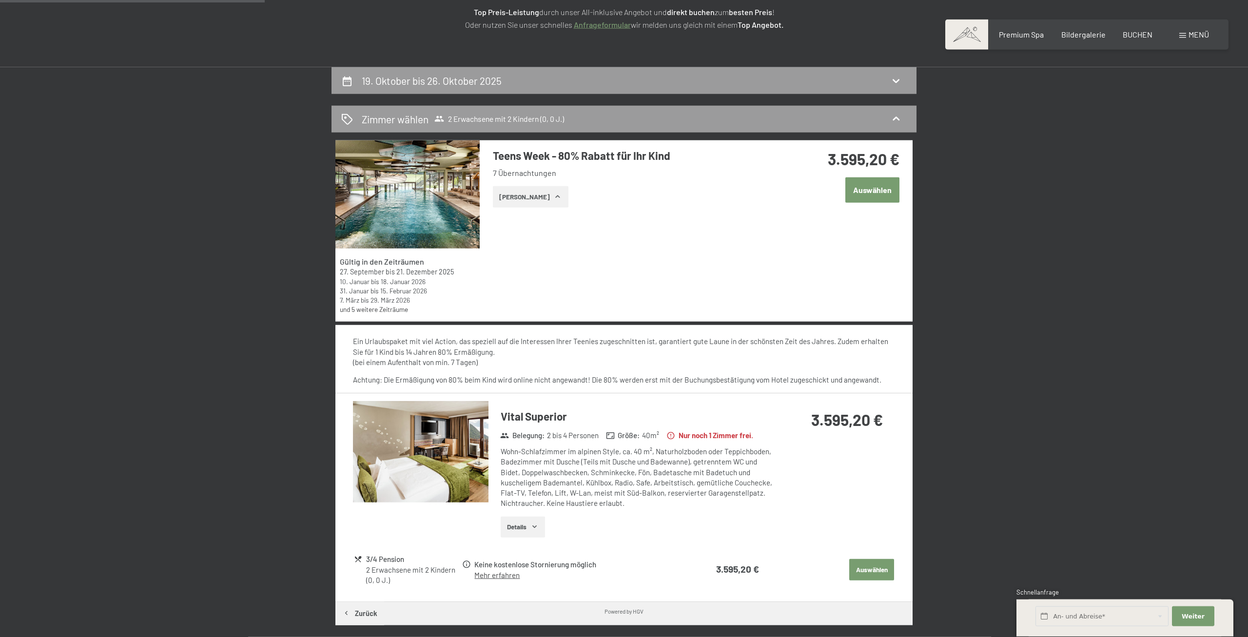
scroll to position [199, 0]
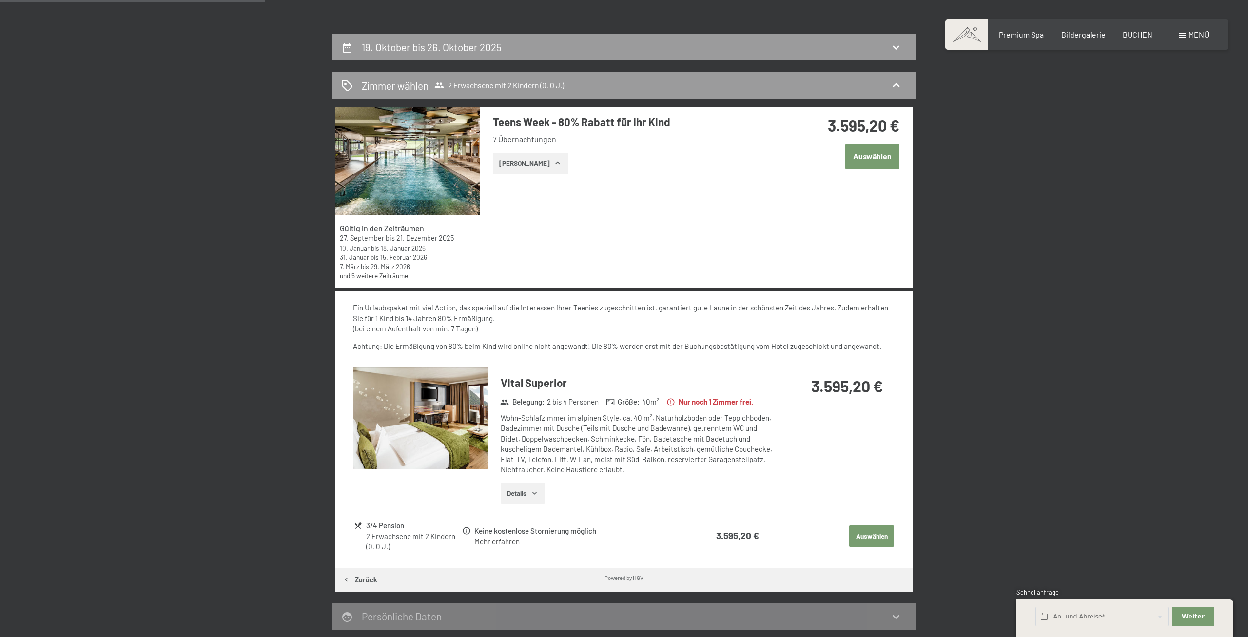
click at [442, 388] on img at bounding box center [421, 419] width 136 height 102
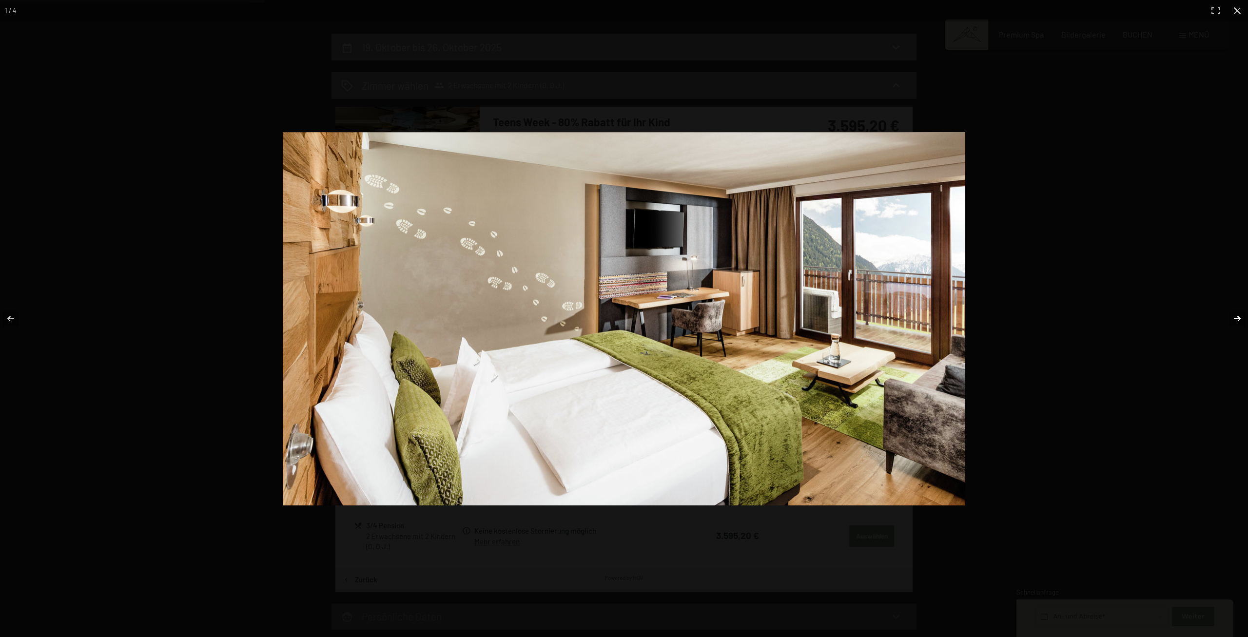
click at [1232, 317] on button "button" at bounding box center [1231, 319] width 34 height 49
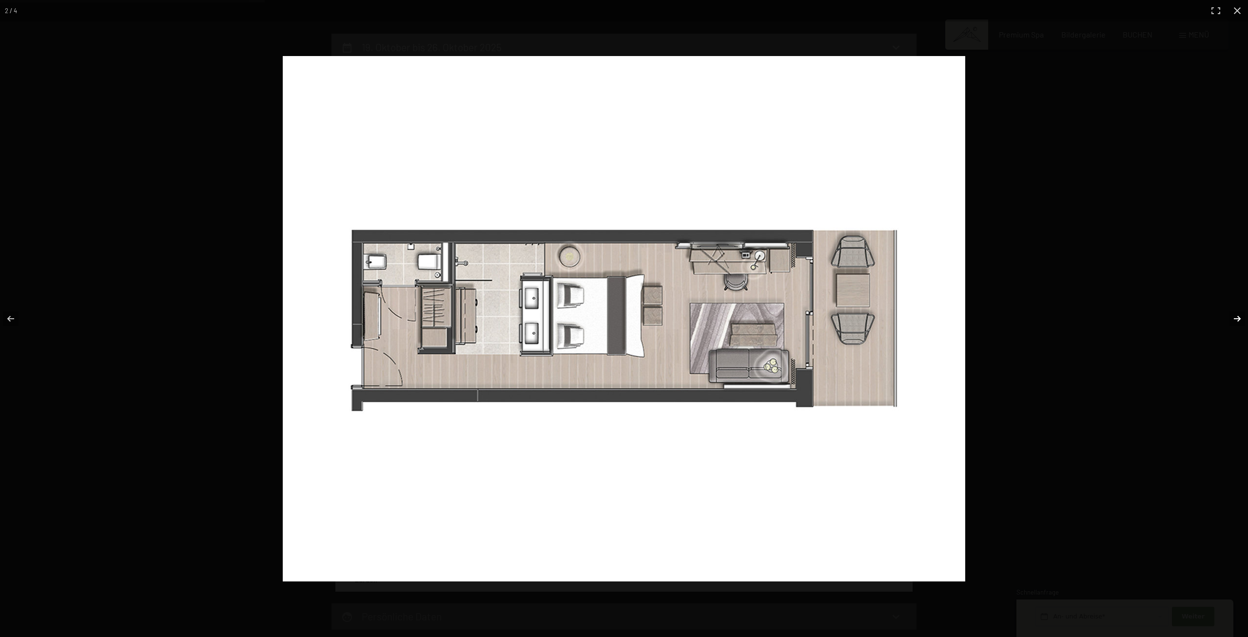
click at [1232, 317] on button "button" at bounding box center [1231, 319] width 34 height 49
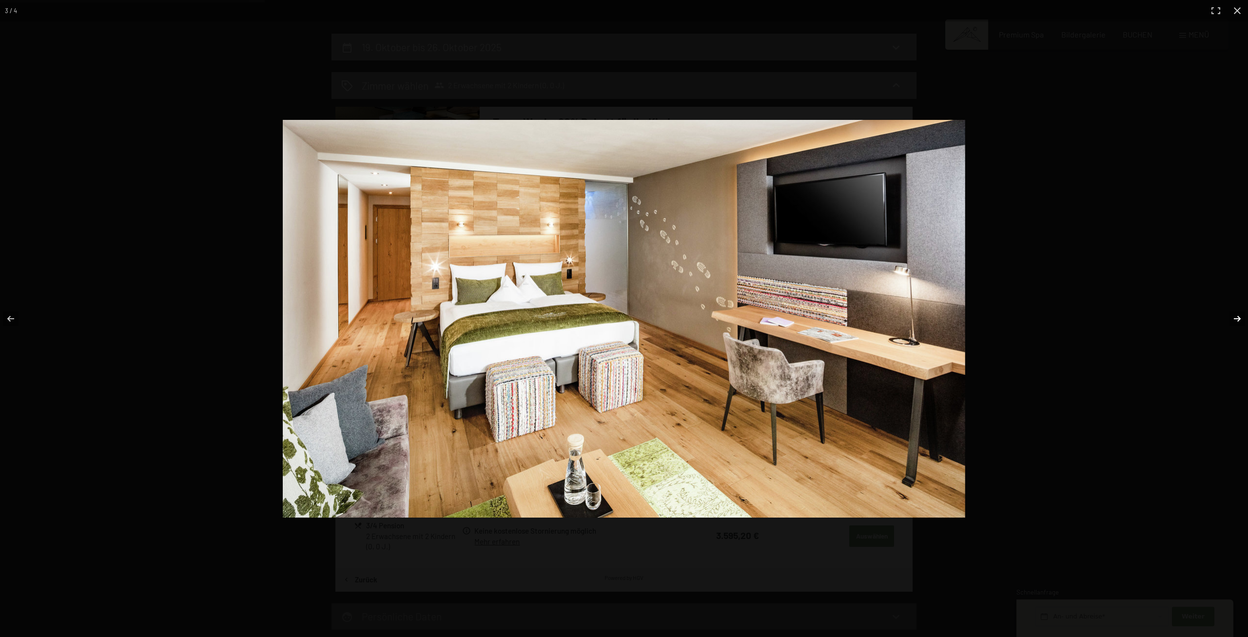
click at [1232, 317] on button "button" at bounding box center [1231, 319] width 34 height 49
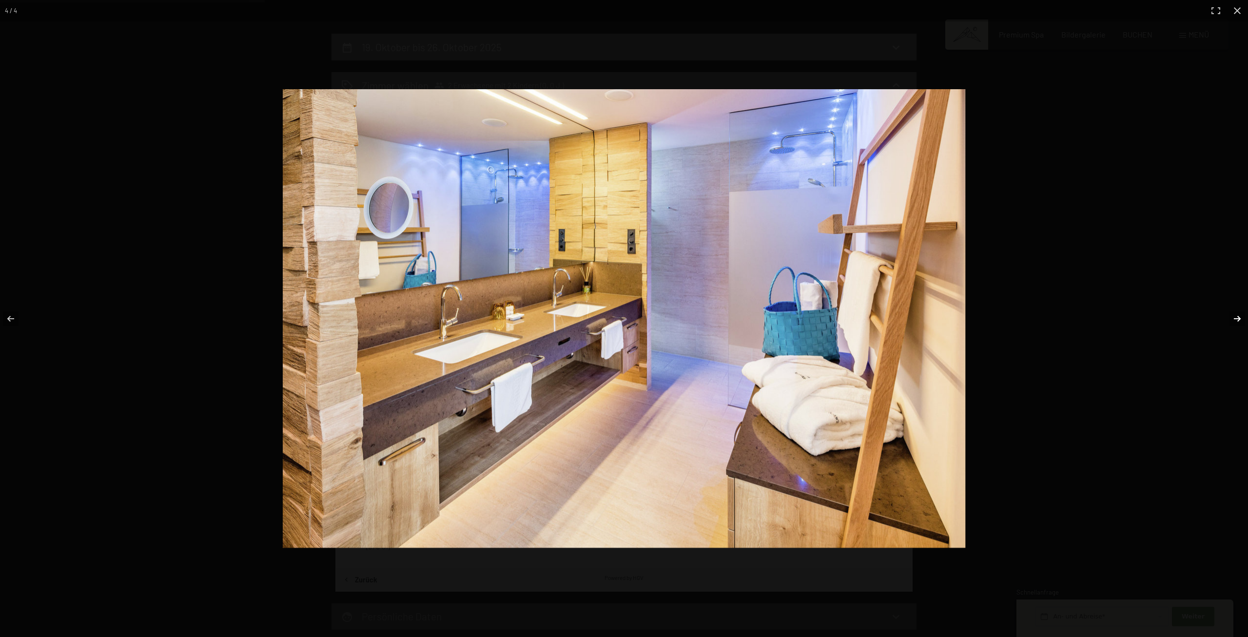
click at [1232, 317] on button "button" at bounding box center [1231, 319] width 34 height 49
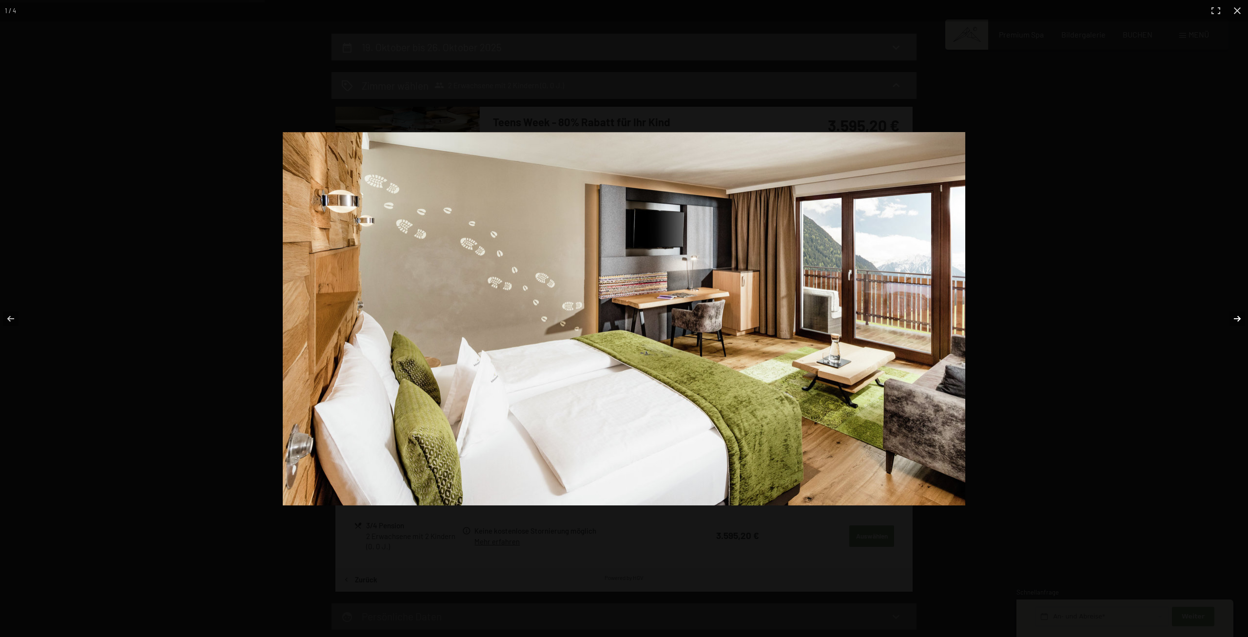
click at [1232, 317] on button "button" at bounding box center [1231, 319] width 34 height 49
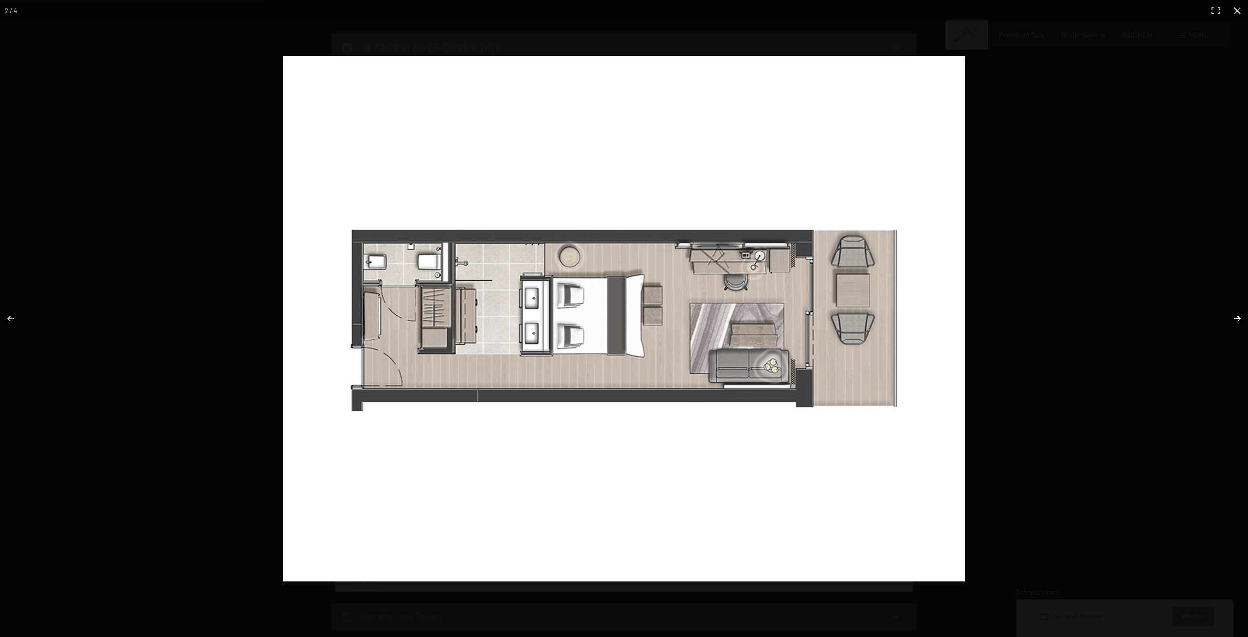
click at [1232, 317] on button "button" at bounding box center [1231, 319] width 34 height 49
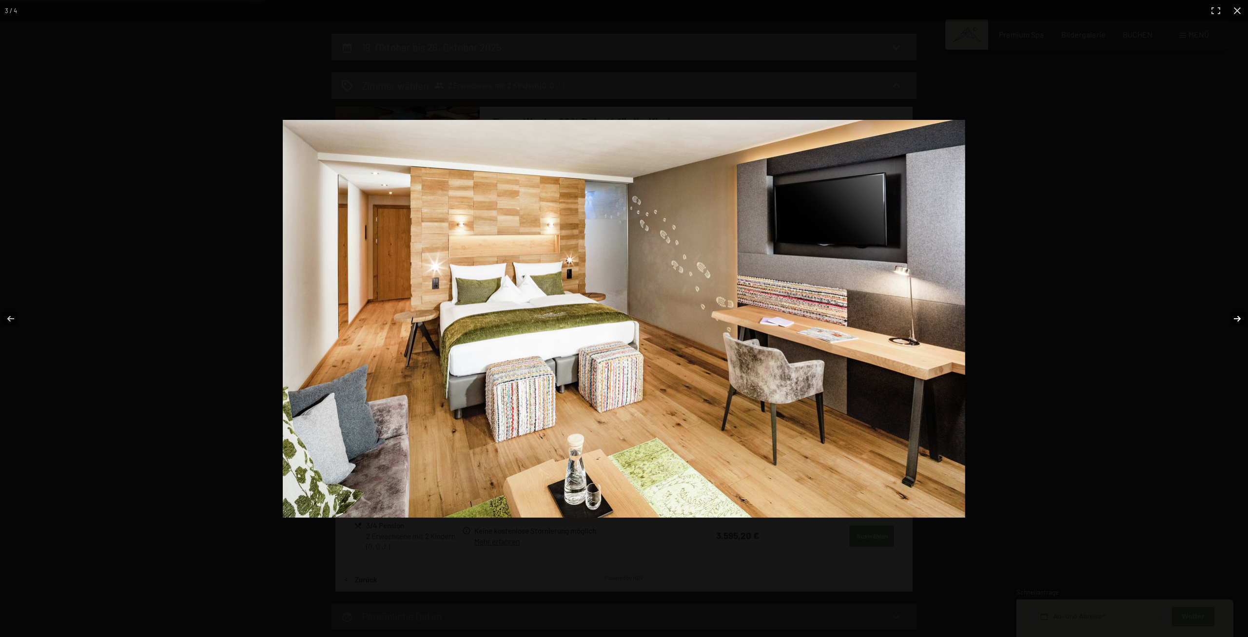
click at [1232, 317] on button "button" at bounding box center [1231, 319] width 34 height 49
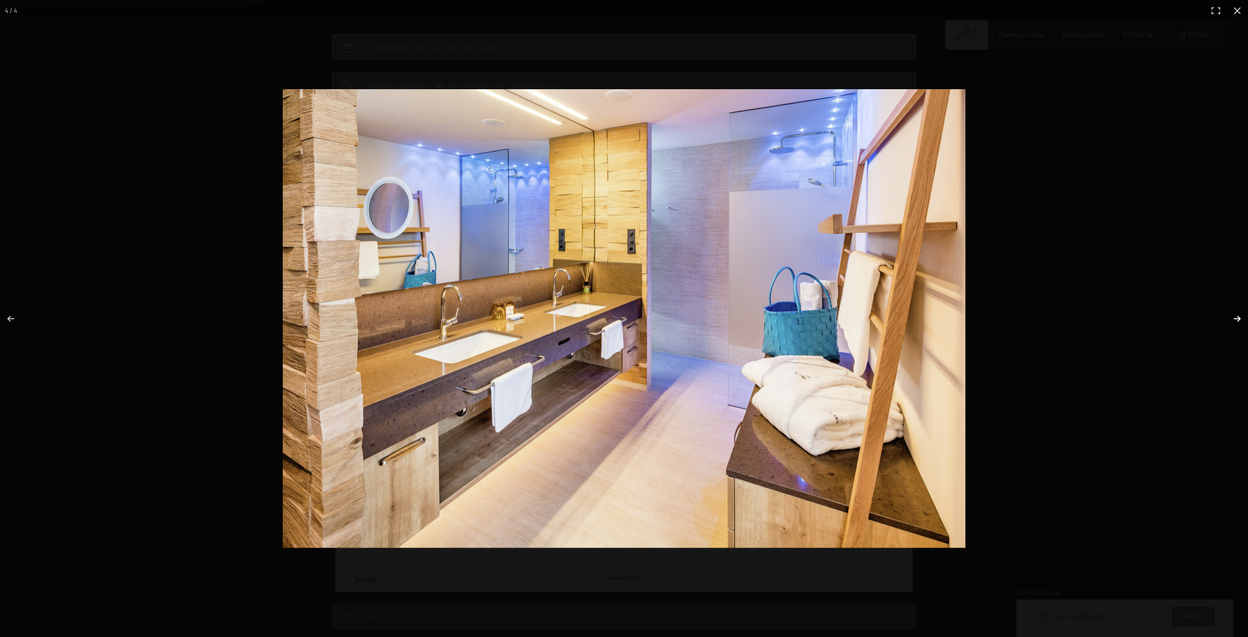
click at [1232, 317] on button "button" at bounding box center [1231, 319] width 34 height 49
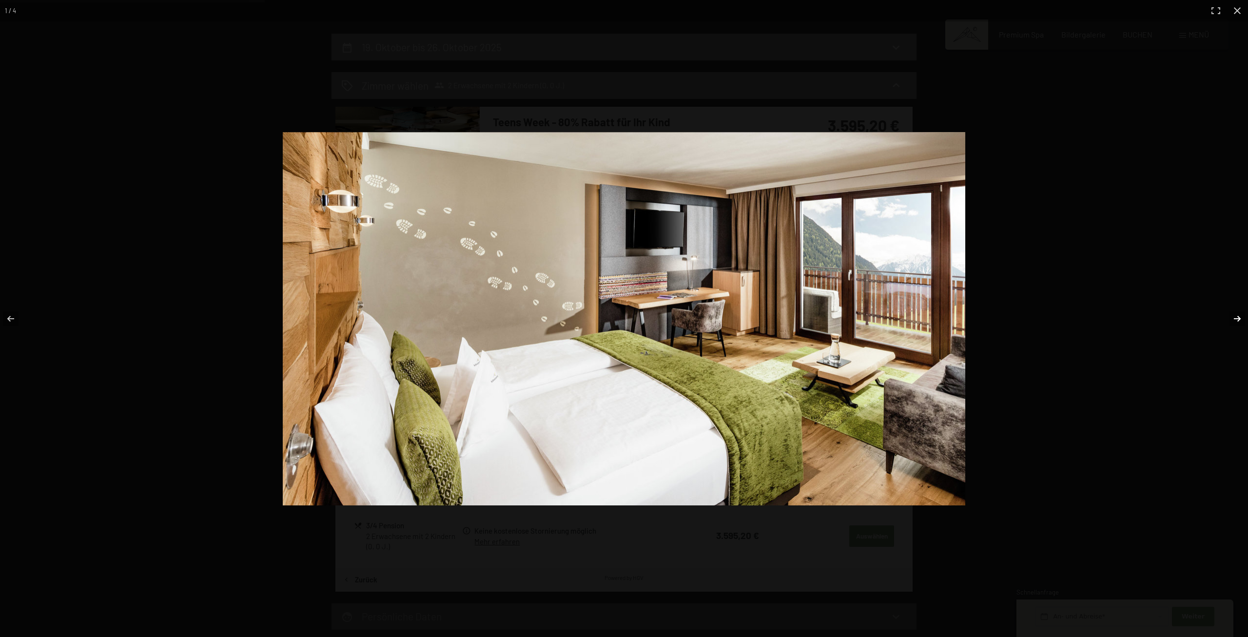
click at [1232, 317] on button "button" at bounding box center [1231, 319] width 34 height 49
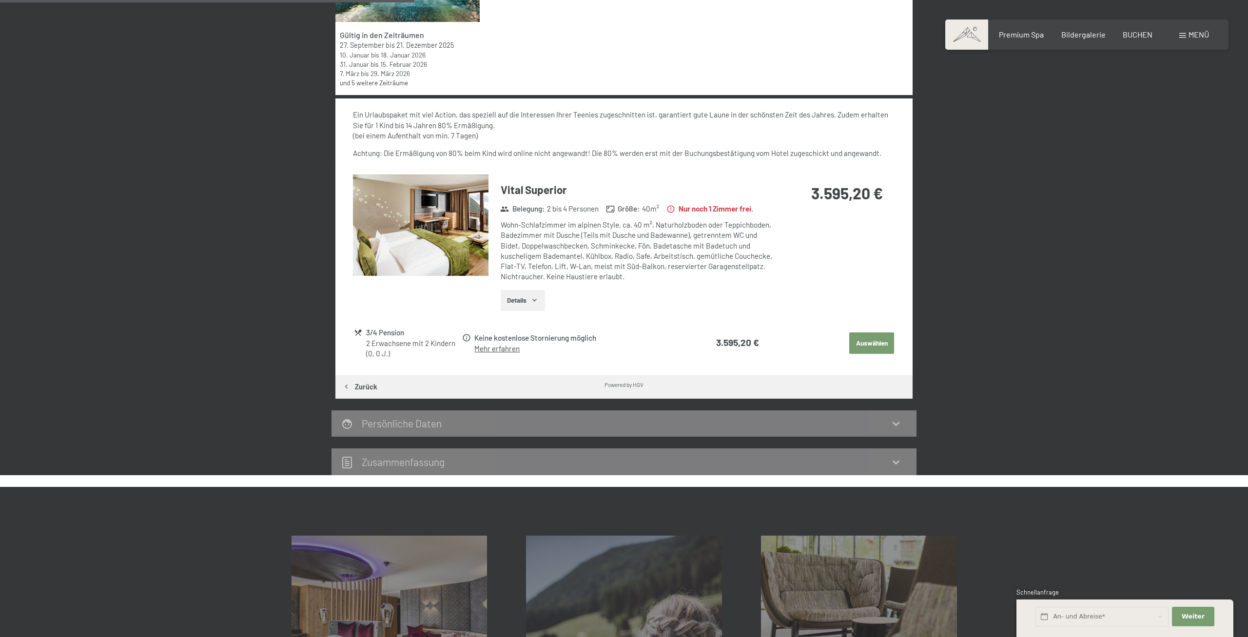
scroll to position [298, 0]
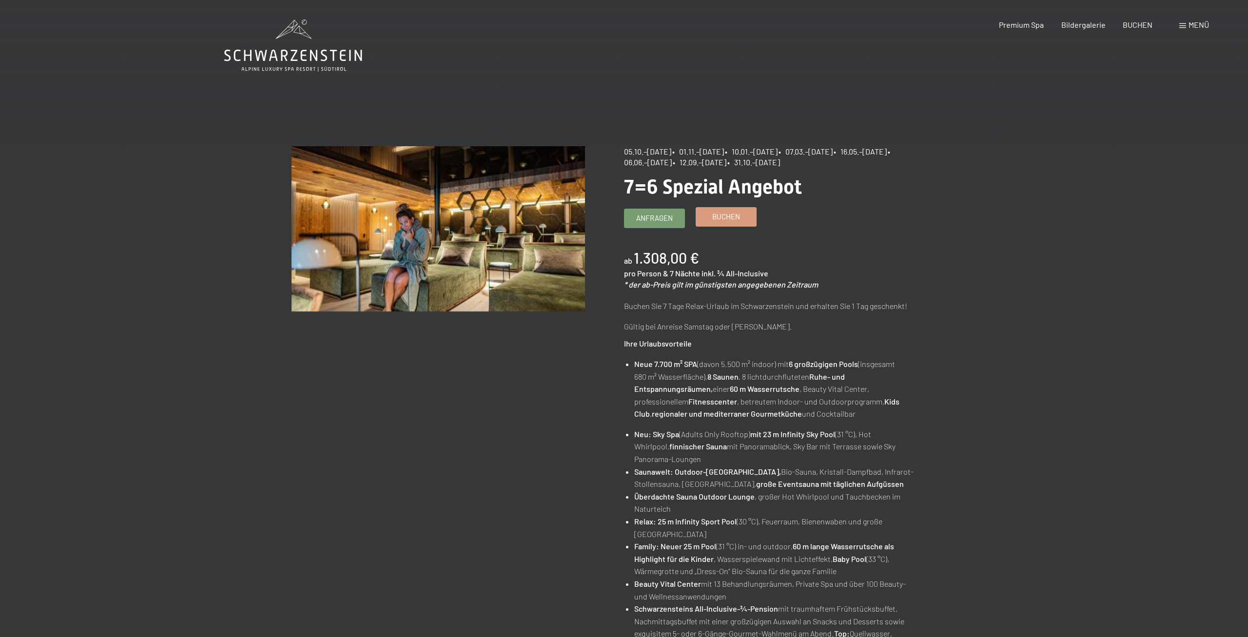
click at [728, 218] on span "Buchen" at bounding box center [726, 217] width 28 height 10
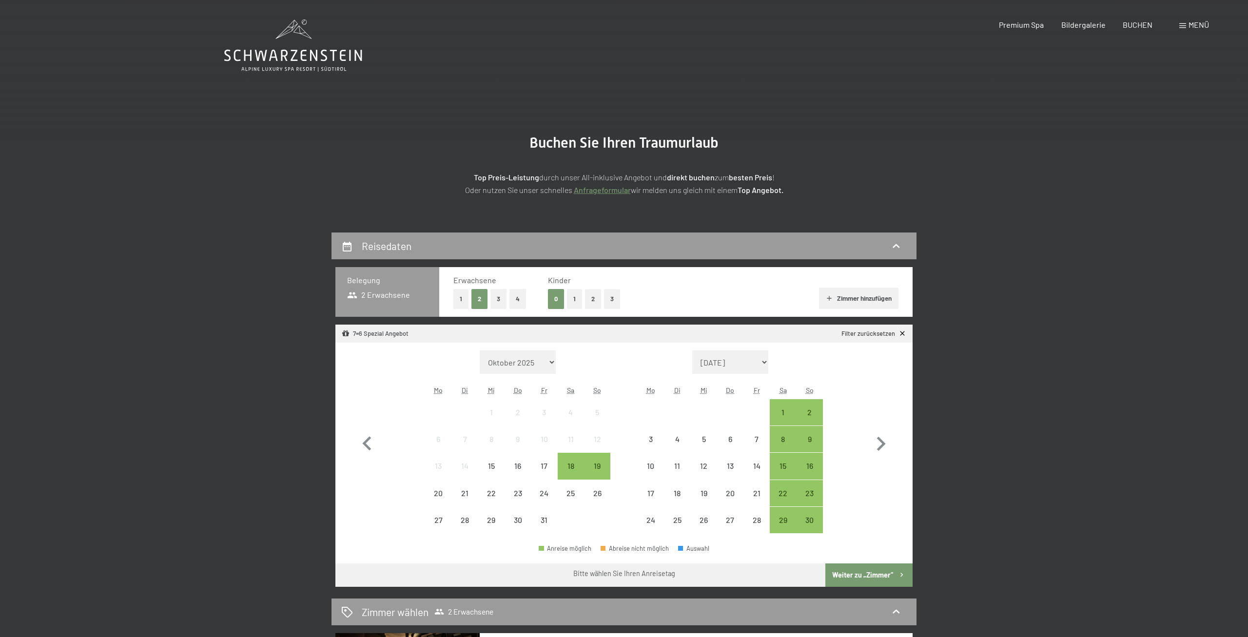
click at [592, 294] on button "2" at bounding box center [593, 299] width 16 height 20
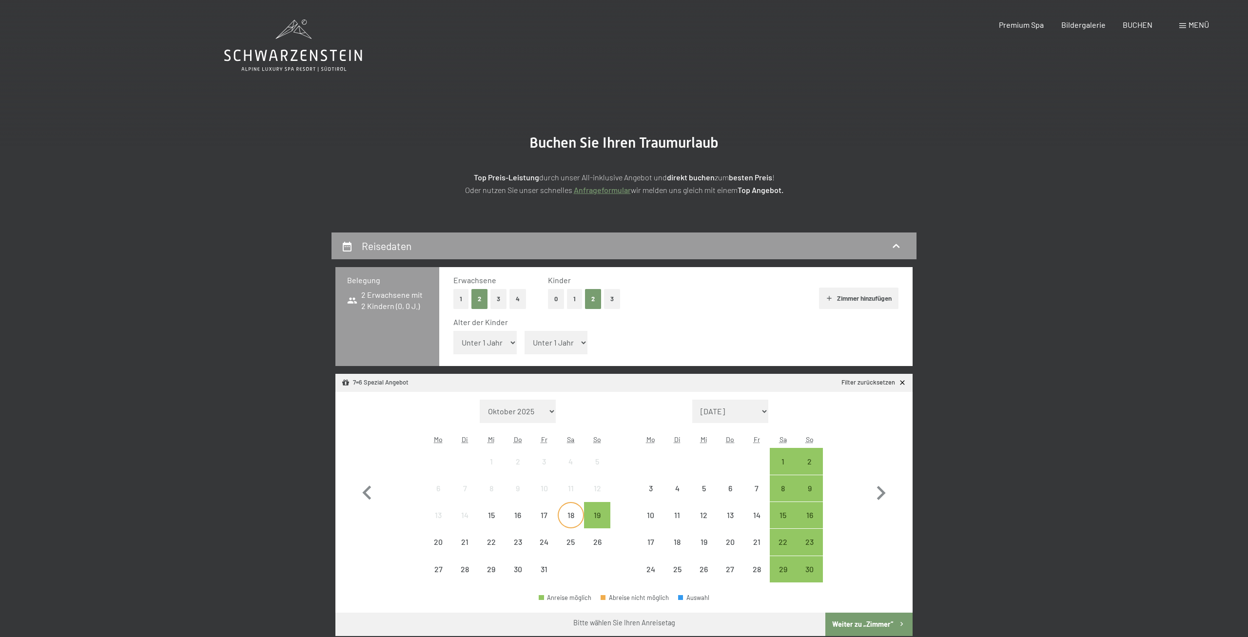
click at [572, 522] on div "18" at bounding box center [571, 524] width 24 height 24
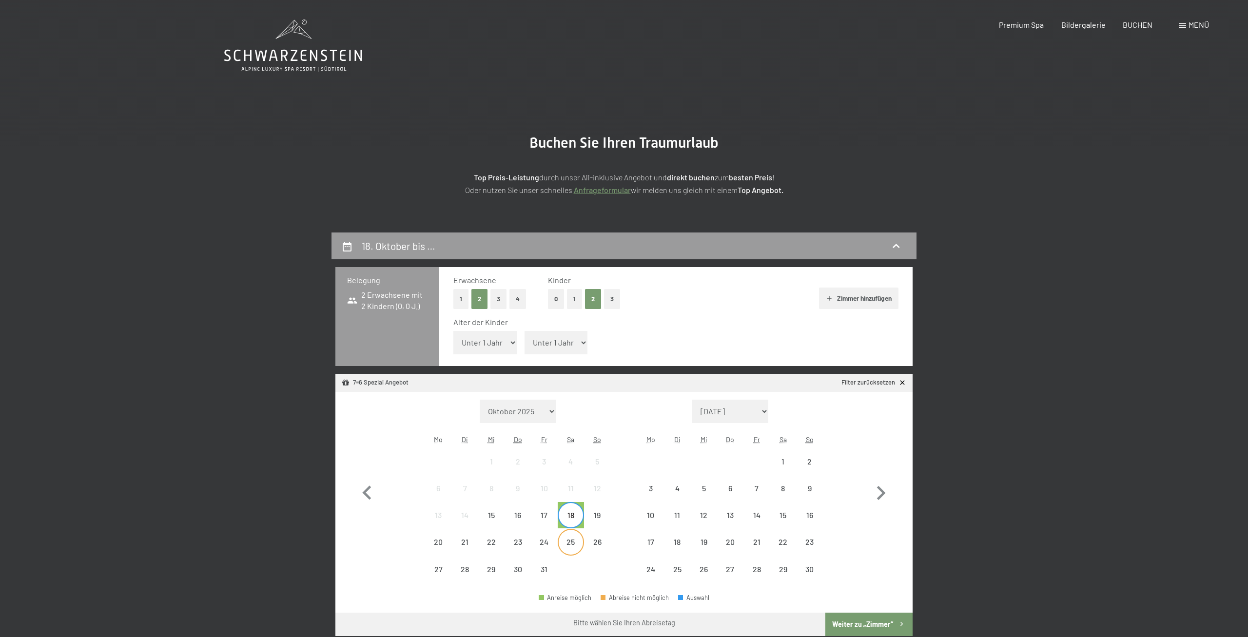
click at [574, 540] on div "25" at bounding box center [571, 550] width 24 height 24
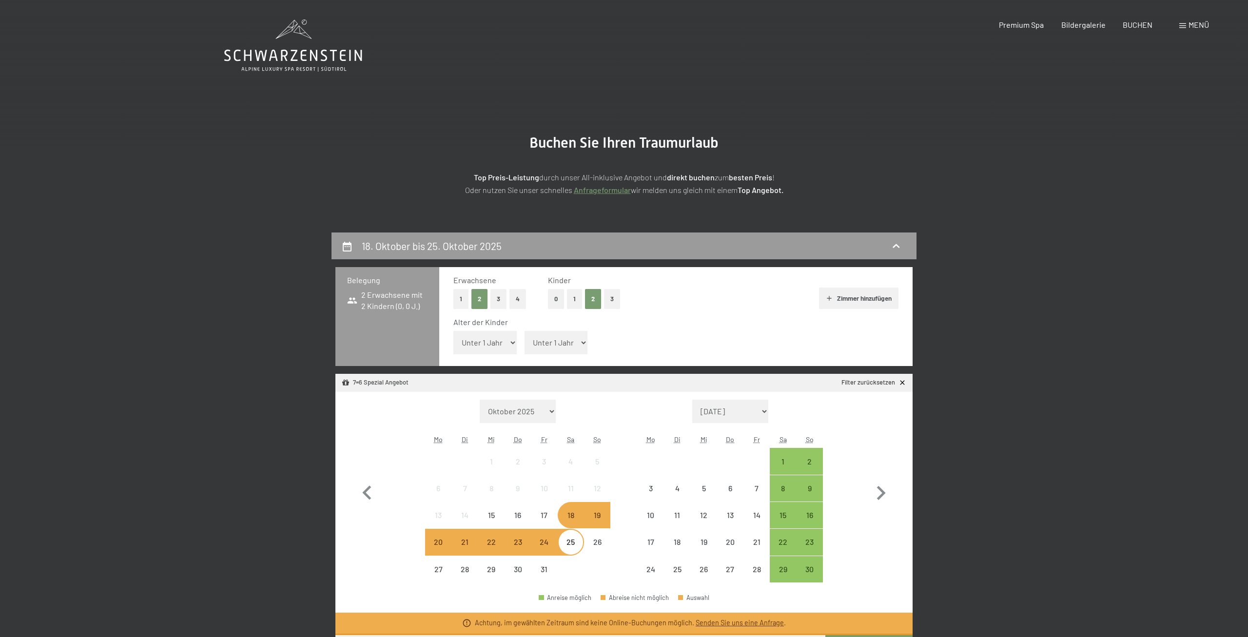
click at [594, 520] on div "19" at bounding box center [597, 524] width 24 height 24
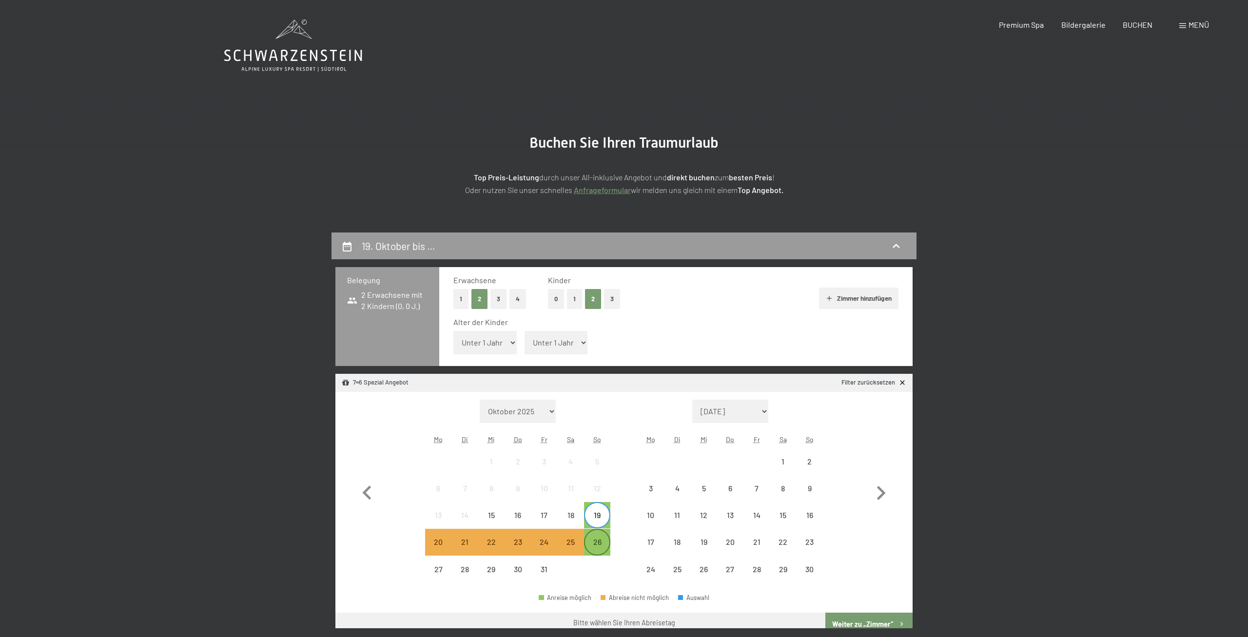
click at [604, 540] on div "26" at bounding box center [597, 550] width 24 height 24
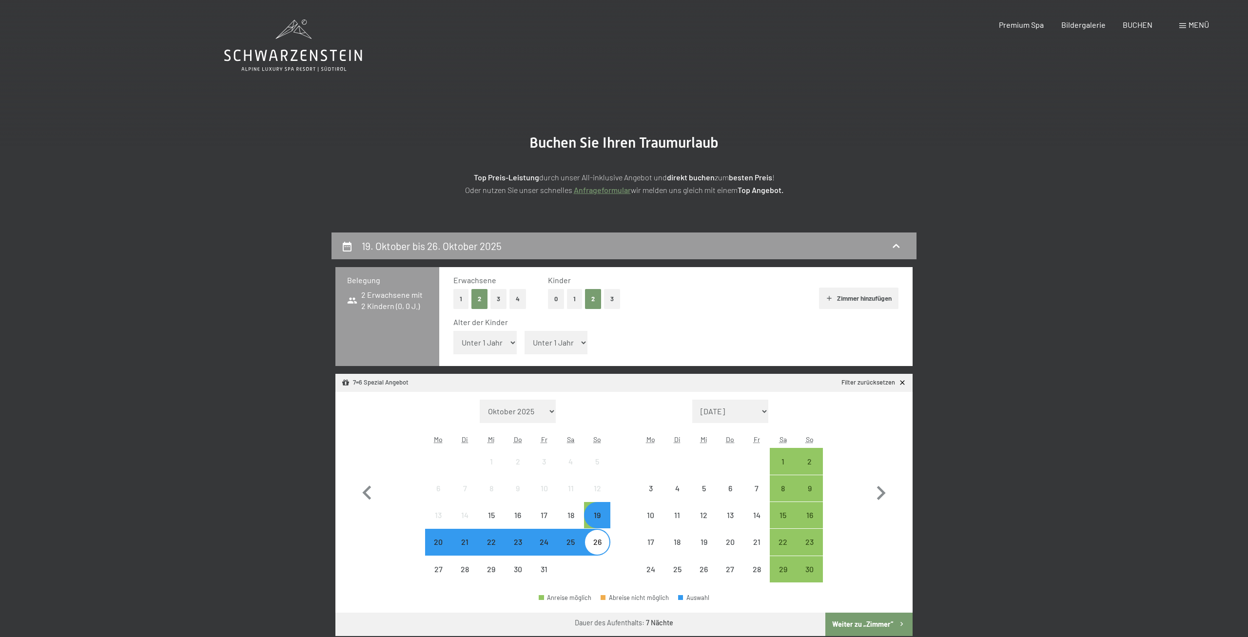
click at [573, 342] on span "Einwilligung Marketing*" at bounding box center [571, 347] width 80 height 10
click at [526, 342] on input "Einwilligung Marketing*" at bounding box center [521, 347] width 10 height 10
click at [575, 344] on span "Einwilligung Marketing*" at bounding box center [571, 347] width 80 height 10
click at [526, 344] on input "Einwilligung Marketing*" at bounding box center [521, 347] width 10 height 10
checkbox input "false"
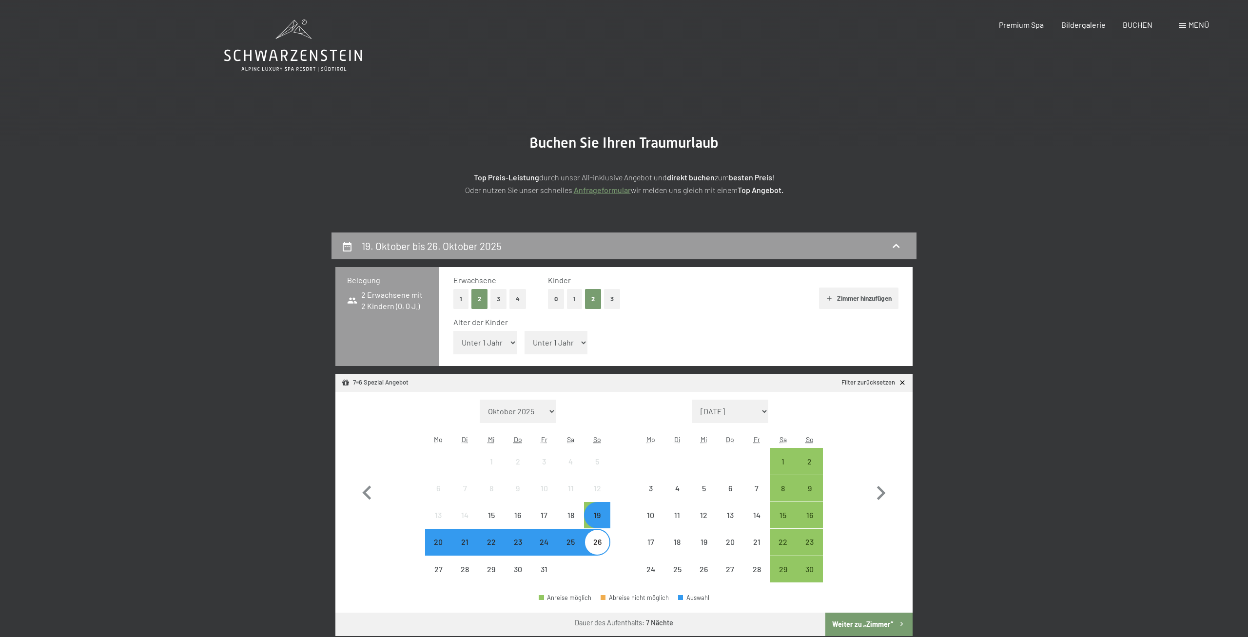
click at [525, 331] on select "Unter 1 Jahr 1 Jahr 2 Jahre 3 Jahre 4 Jahre 5 Jahre 6 Jahre 7 Jahre 8 Jahre 9 J…" at bounding box center [556, 342] width 63 height 23
select select "2"
click option "2 Jahre" at bounding box center [0, 0] width 0 height 0
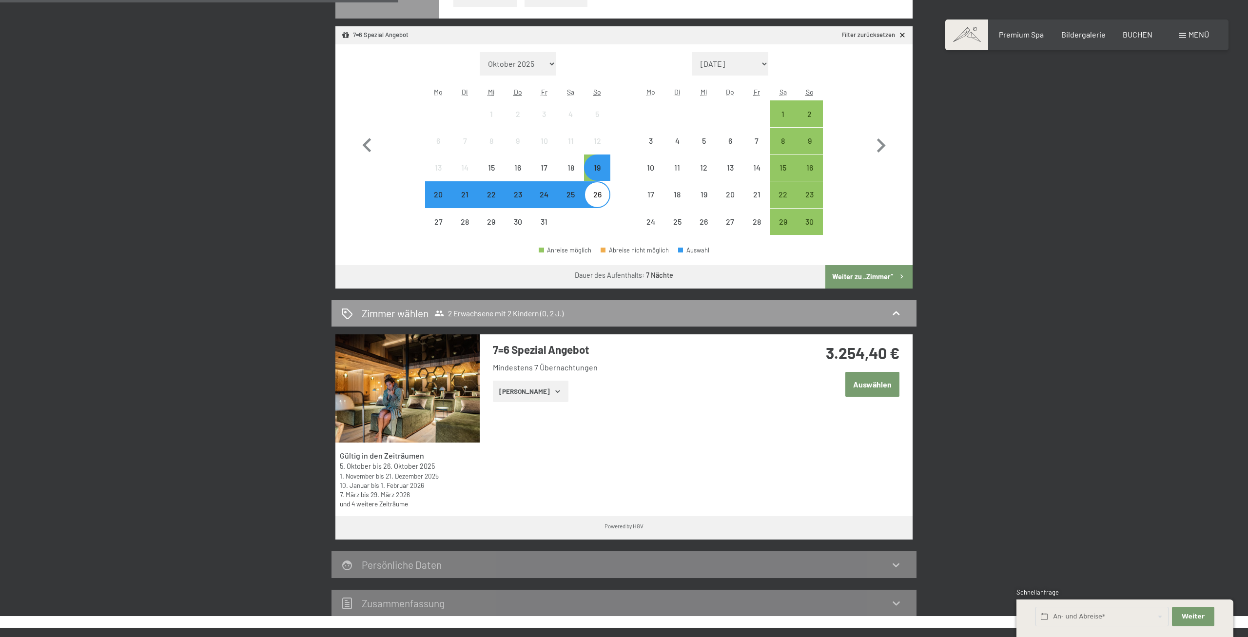
scroll to position [348, 0]
click at [386, 369] on img at bounding box center [408, 388] width 144 height 108
click at [442, 375] on img at bounding box center [408, 388] width 144 height 108
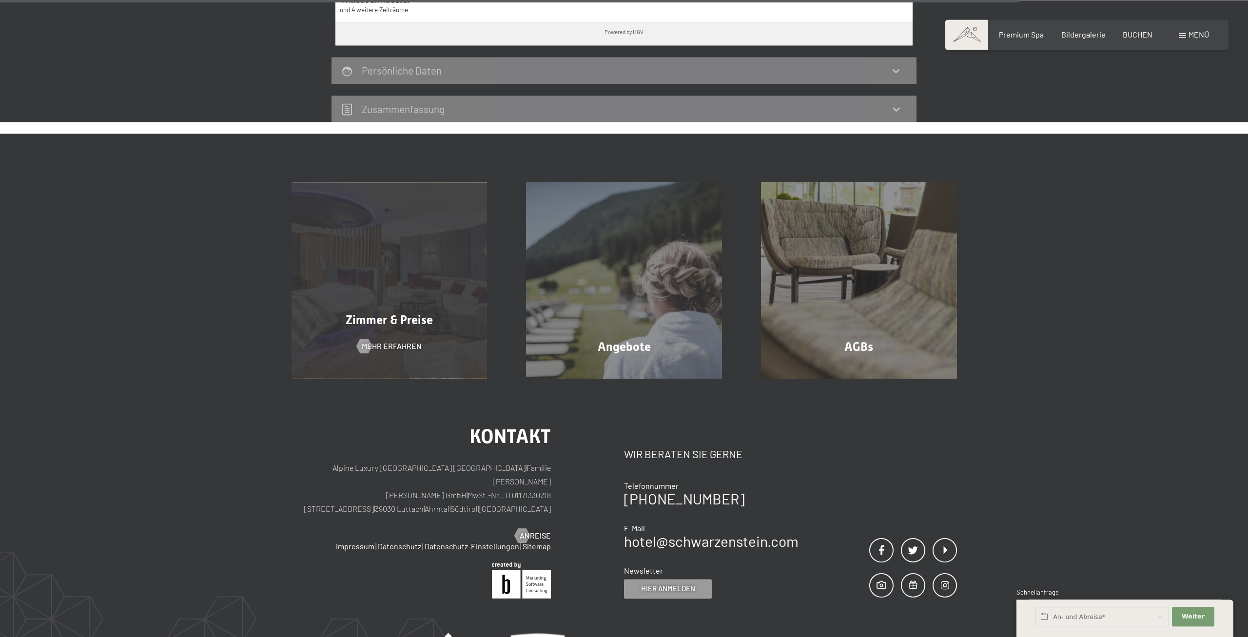
scroll to position [547, 0]
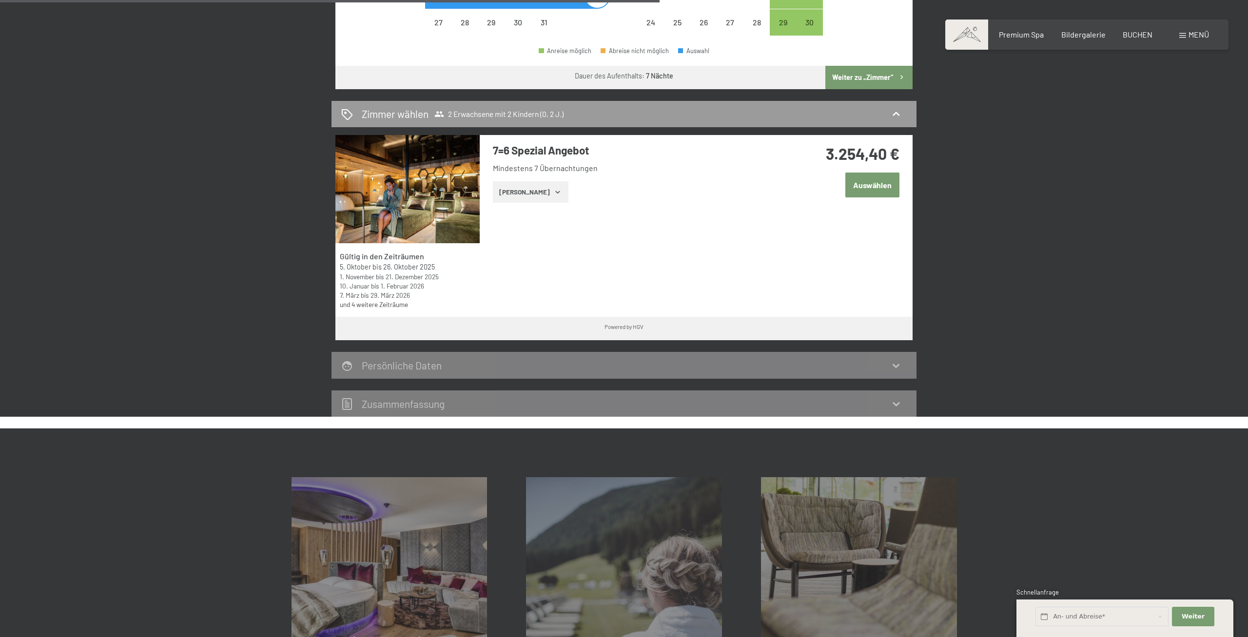
click at [417, 188] on img at bounding box center [408, 189] width 144 height 108
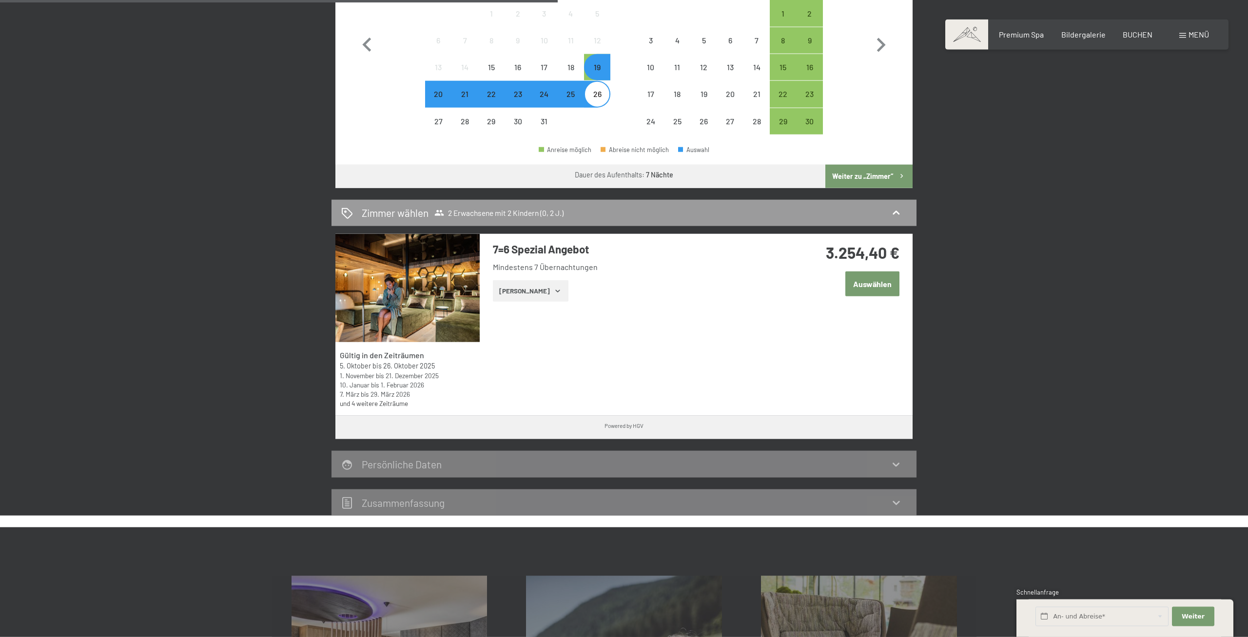
scroll to position [448, 0]
click at [436, 262] on img at bounding box center [408, 289] width 144 height 108
click at [372, 275] on img at bounding box center [408, 289] width 144 height 108
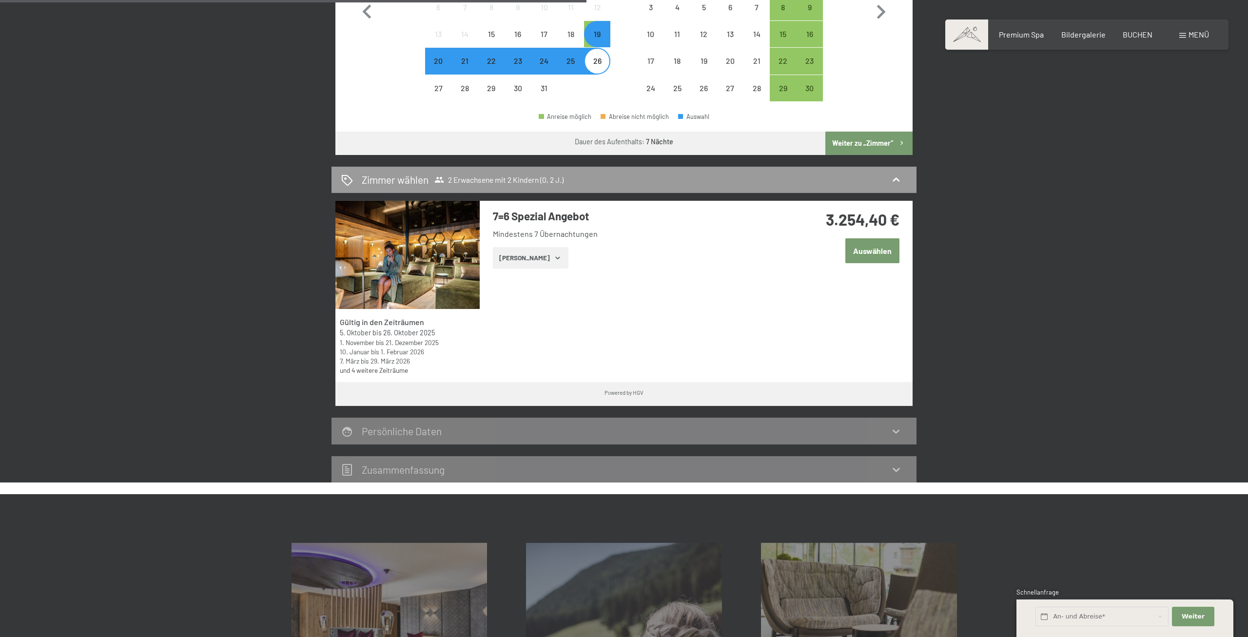
scroll to position [497, 0]
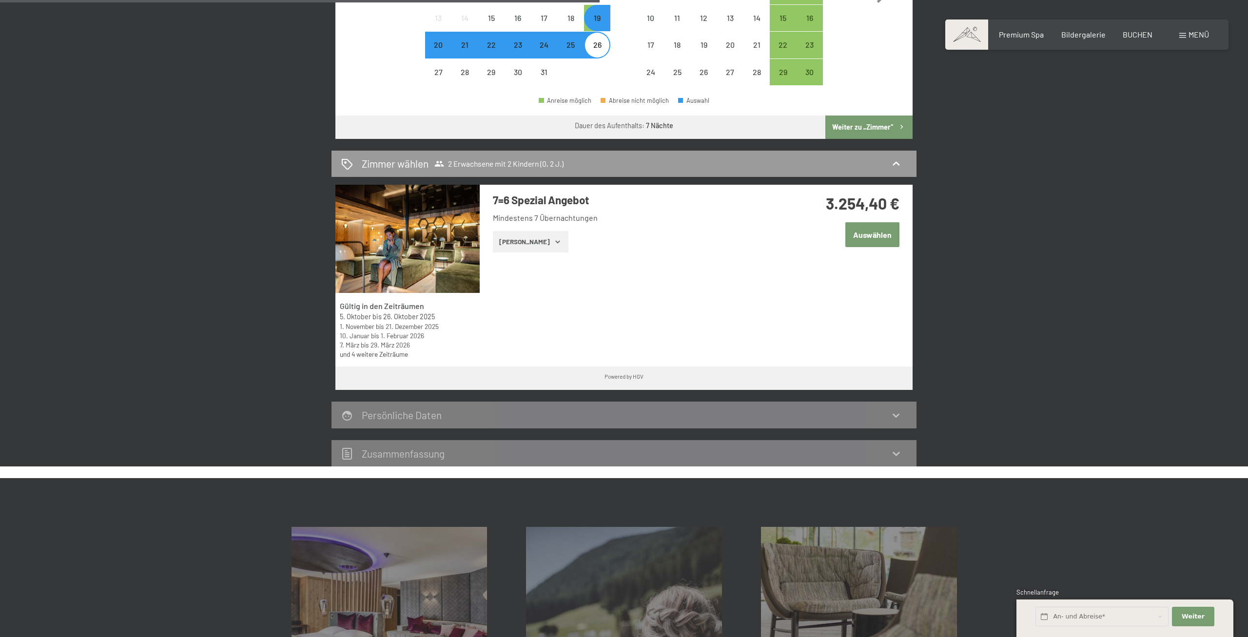
click at [528, 241] on button "Zeige Zimmer" at bounding box center [531, 241] width 76 height 21
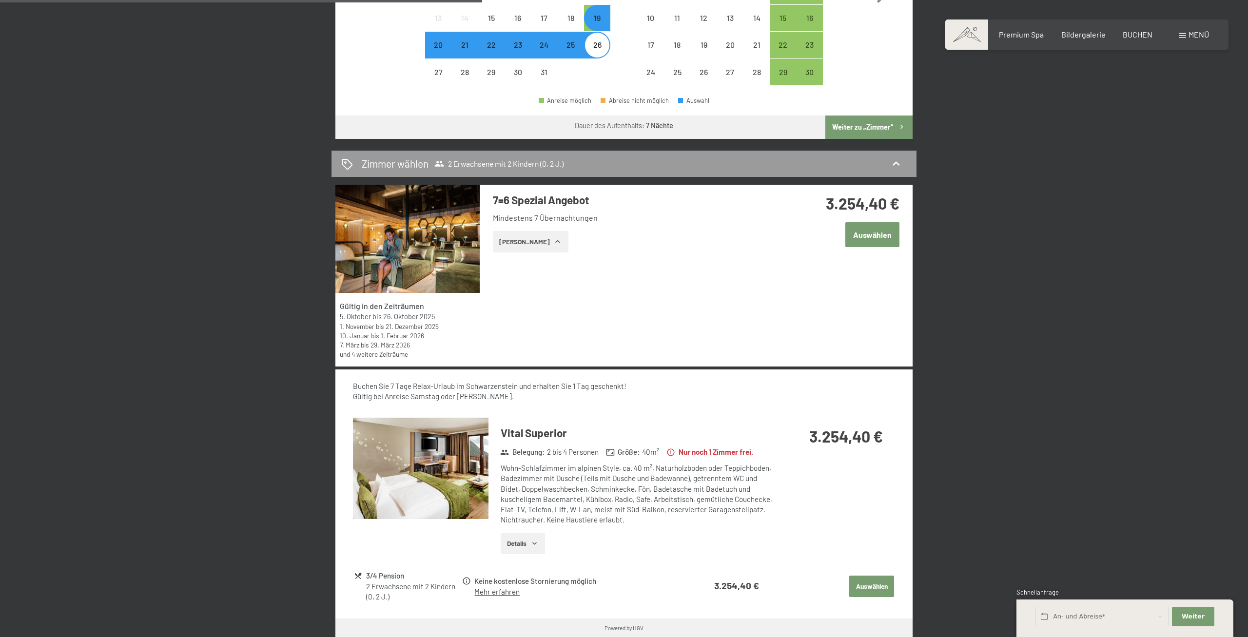
click at [456, 246] on img at bounding box center [408, 239] width 144 height 108
click at [867, 239] on button "Auswählen" at bounding box center [873, 234] width 54 height 25
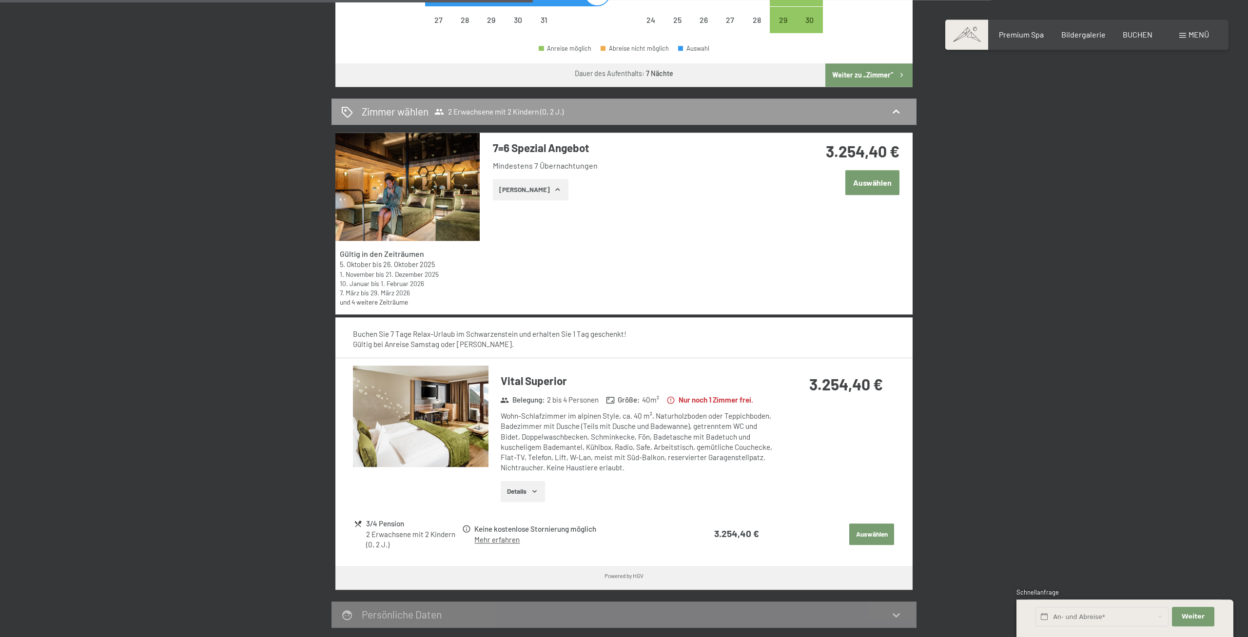
scroll to position [516, 0]
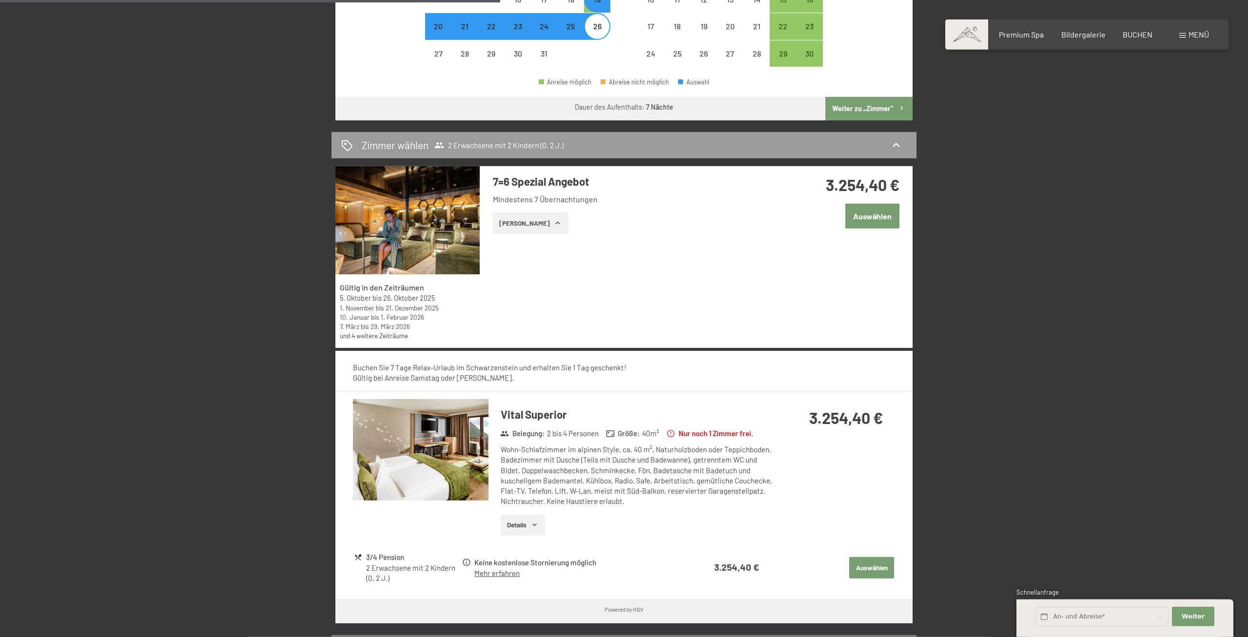
click at [395, 224] on img at bounding box center [408, 220] width 144 height 108
click at [395, 213] on img at bounding box center [408, 220] width 144 height 108
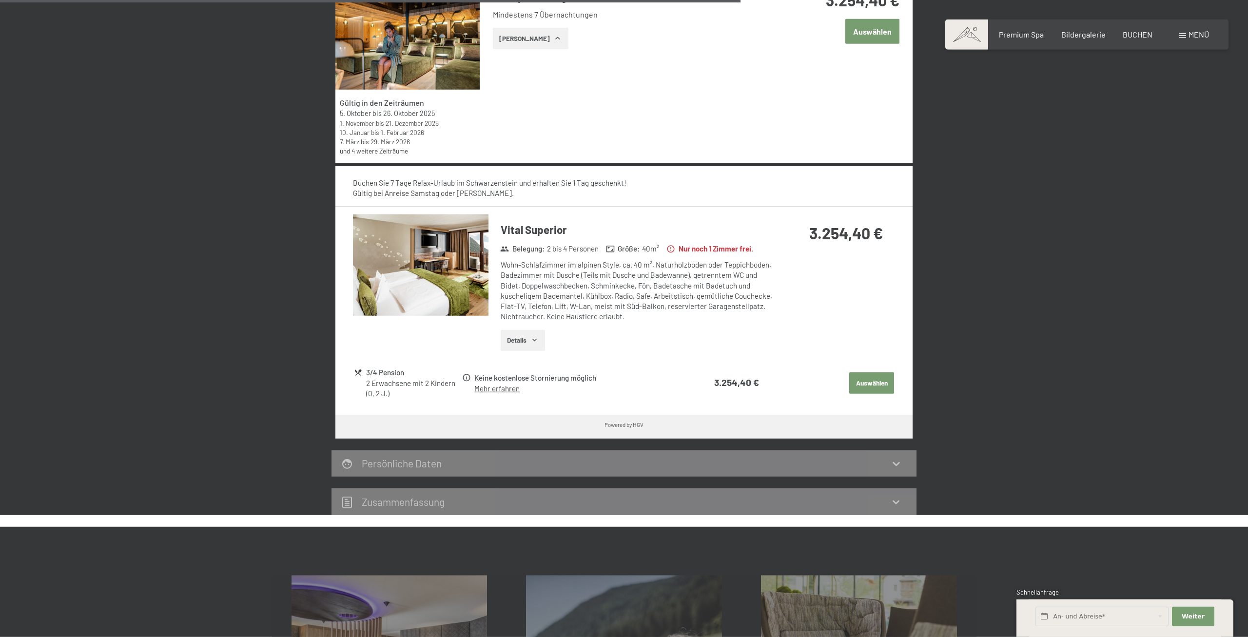
scroll to position [814, 0]
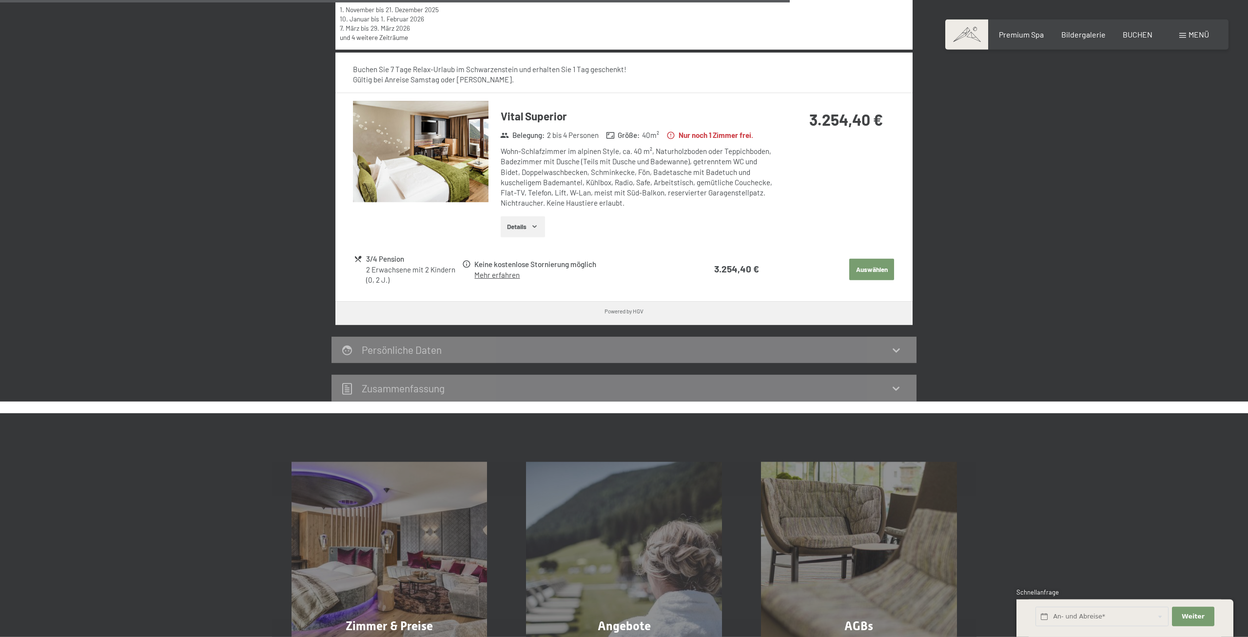
click at [871, 268] on button "Auswählen" at bounding box center [871, 269] width 45 height 21
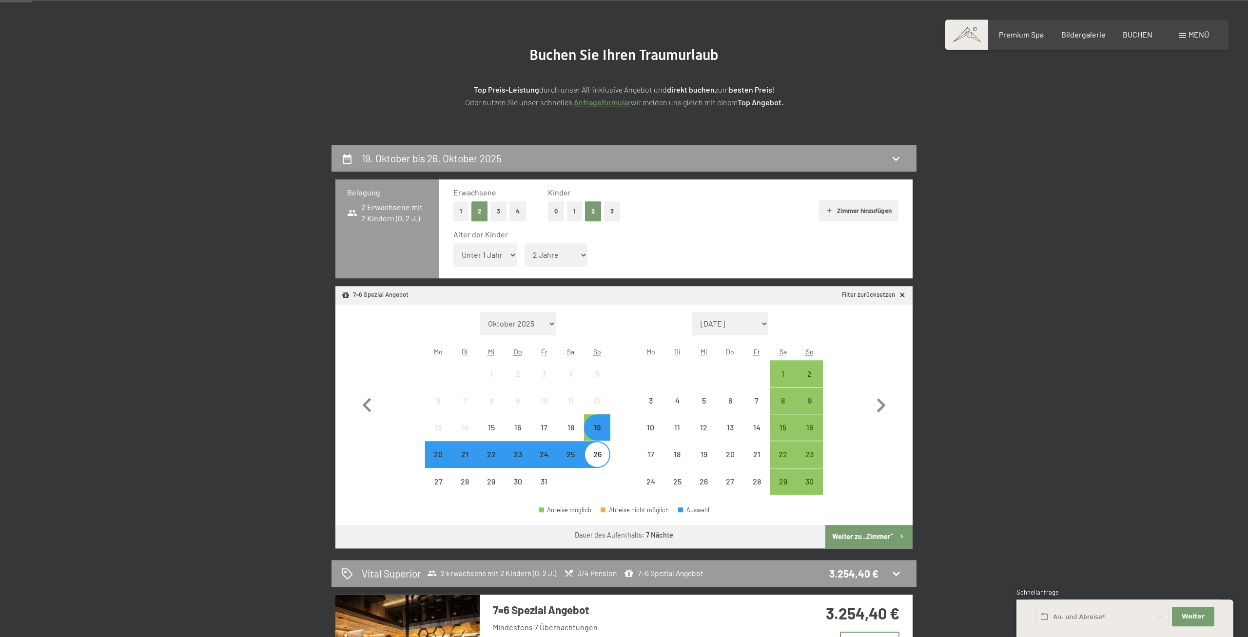
scroll to position [45, 0]
